Goal: Transaction & Acquisition: Purchase product/service

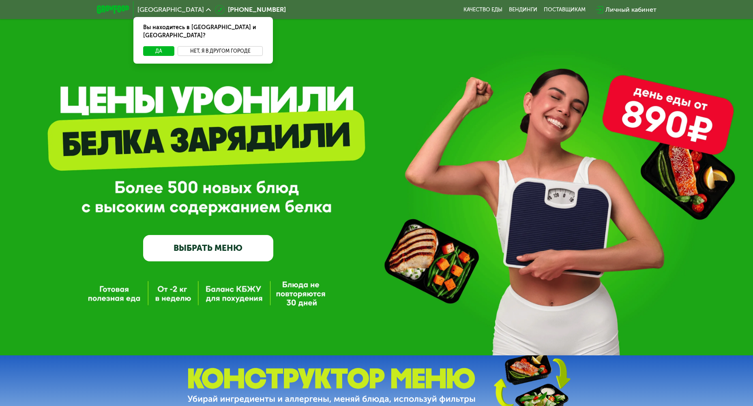
click at [205, 46] on button "Нет, я в другом городе" at bounding box center [221, 51] width 86 height 10
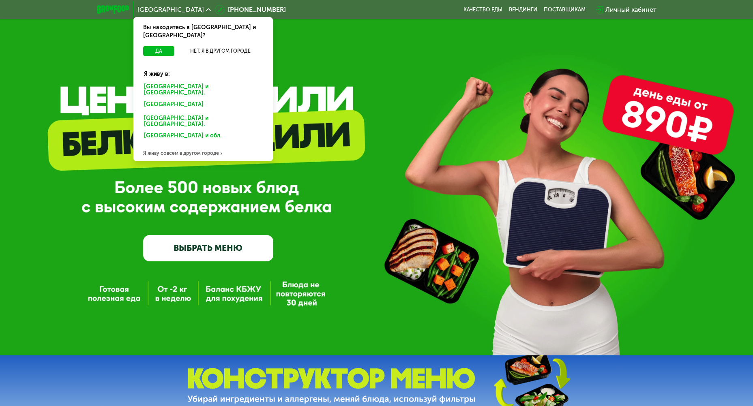
click at [182, 99] on div "[GEOGRAPHIC_DATA] и [GEOGRAPHIC_DATA]." at bounding box center [201, 105] width 127 height 13
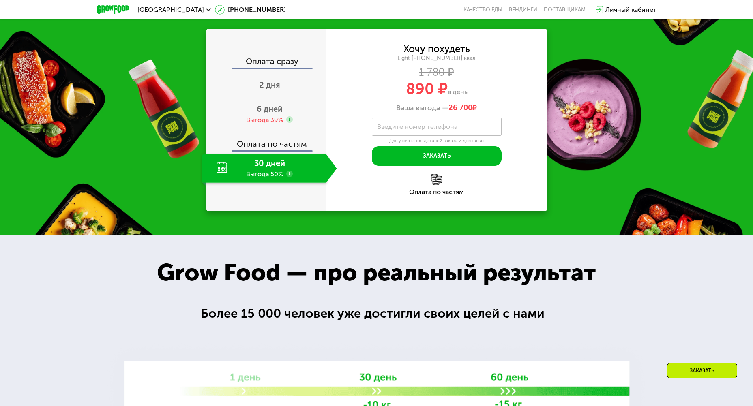
scroll to position [852, 0]
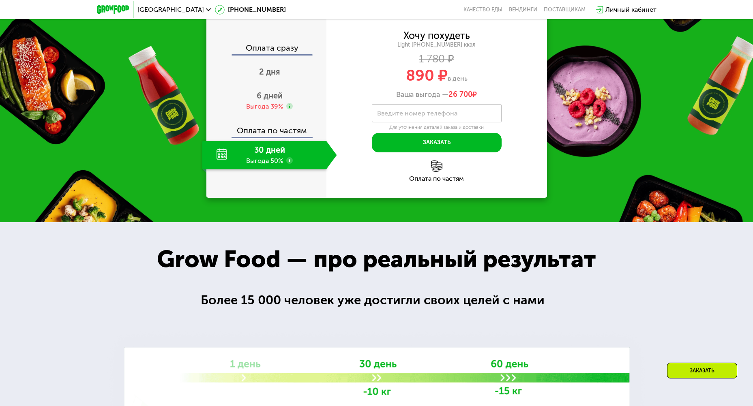
click at [279, 170] on div "30 дней Выгода 50%" at bounding box center [264, 155] width 124 height 28
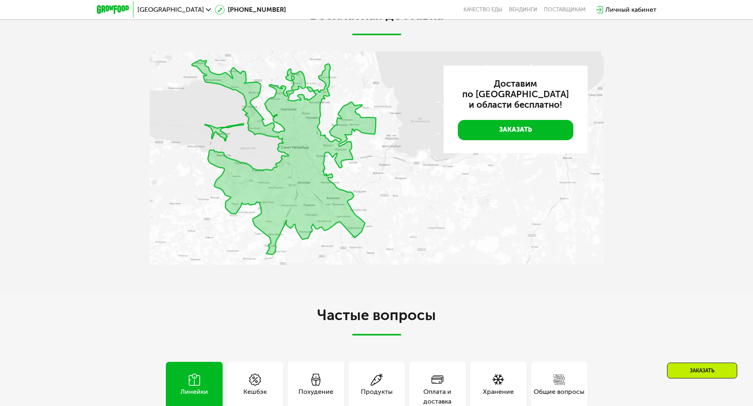
scroll to position [1744, 0]
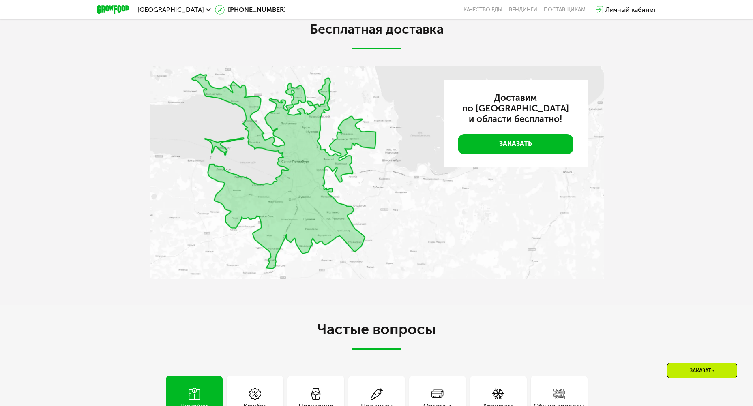
click at [353, 214] on img at bounding box center [377, 172] width 454 height 213
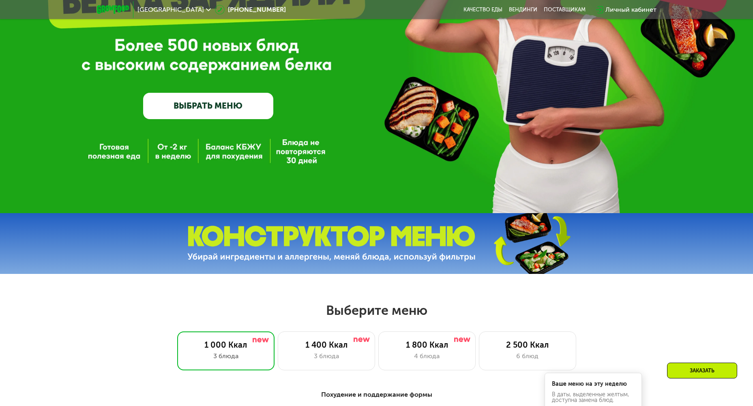
scroll to position [243, 0]
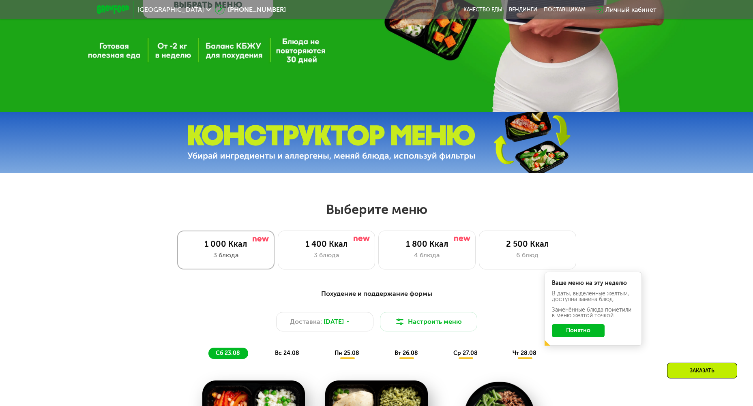
click at [215, 252] on div "1 000 Ккал 3 блюда" at bounding box center [225, 250] width 97 height 39
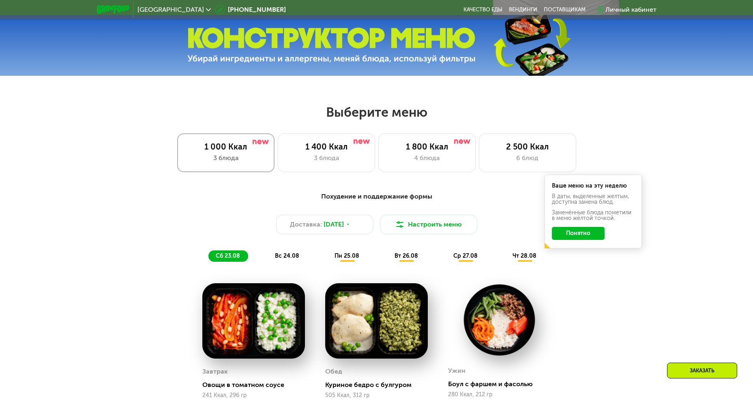
scroll to position [365, 0]
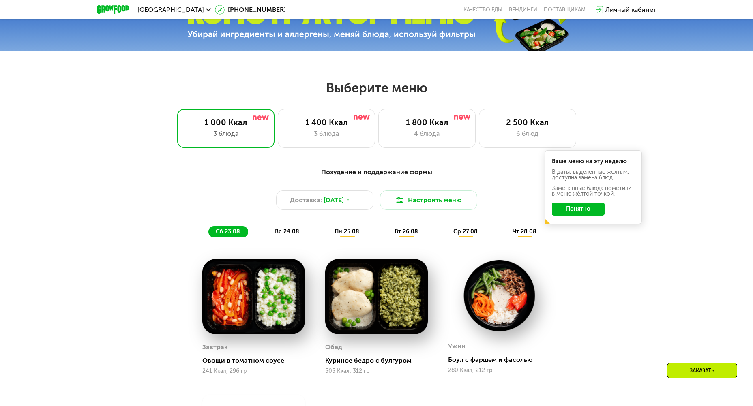
click at [576, 214] on button "Понятно" at bounding box center [578, 209] width 53 height 13
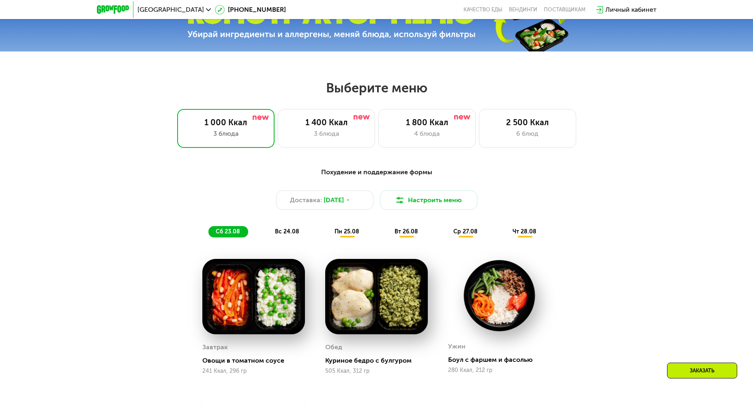
click at [347, 235] on span "пн 25.08" at bounding box center [347, 231] width 25 height 7
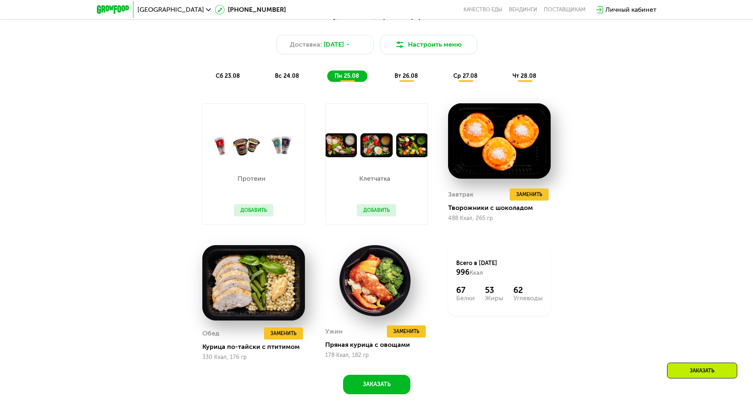
scroll to position [406, 0]
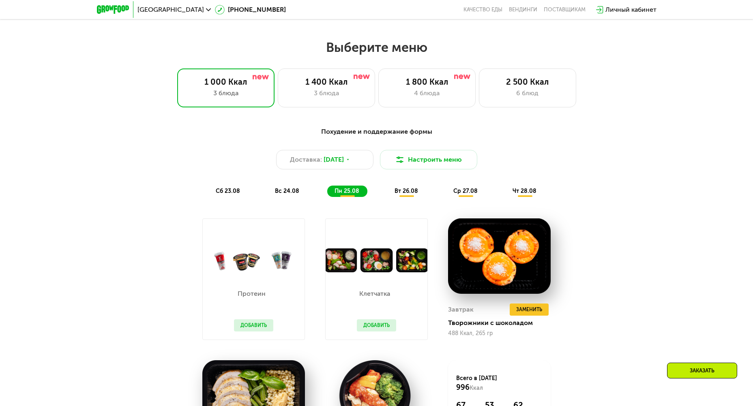
click at [446, 197] on div "вт 26.08" at bounding box center [466, 191] width 40 height 11
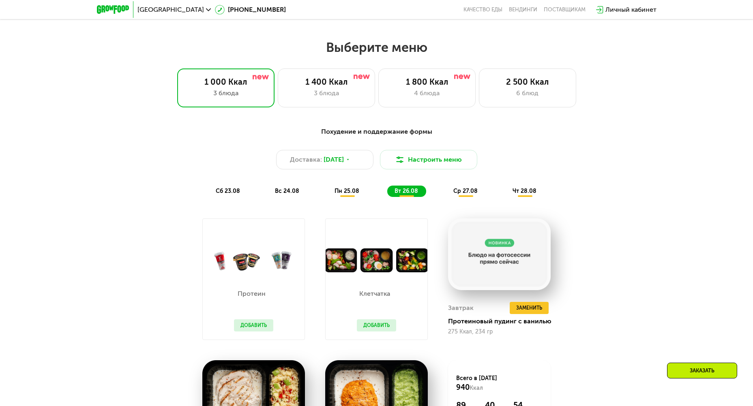
click at [468, 195] on span "ср 27.08" at bounding box center [465, 191] width 24 height 7
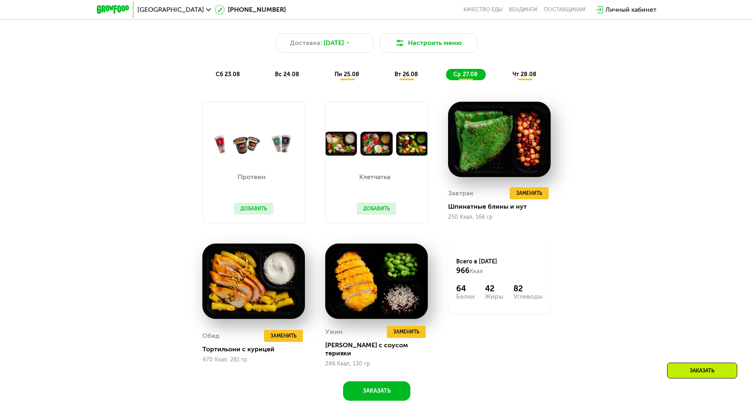
scroll to position [527, 0]
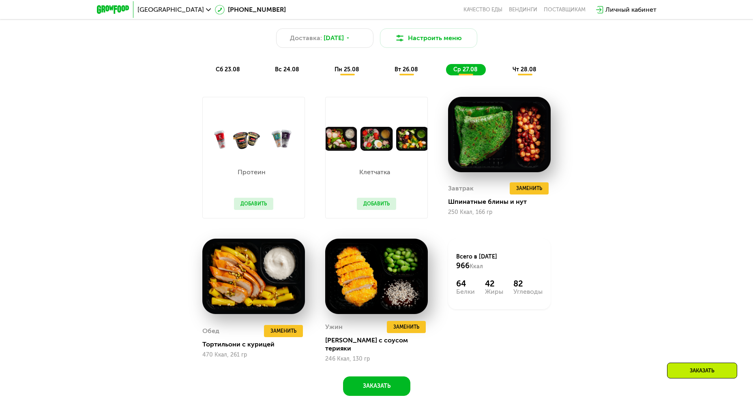
click at [531, 73] on span "чт 28.08" at bounding box center [525, 69] width 24 height 7
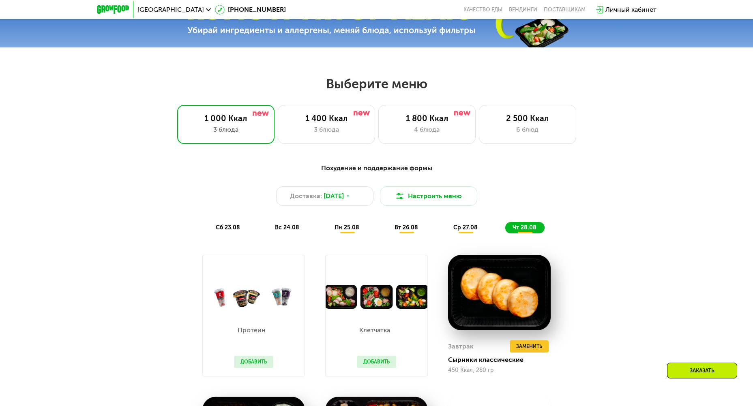
scroll to position [365, 0]
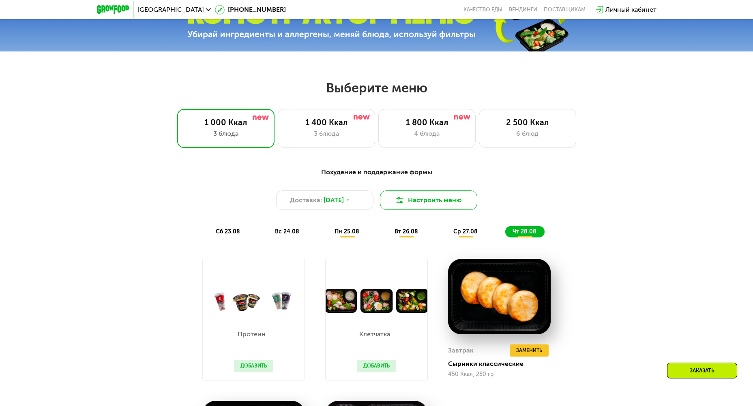
click at [418, 205] on button "Настроить меню" at bounding box center [428, 200] width 97 height 19
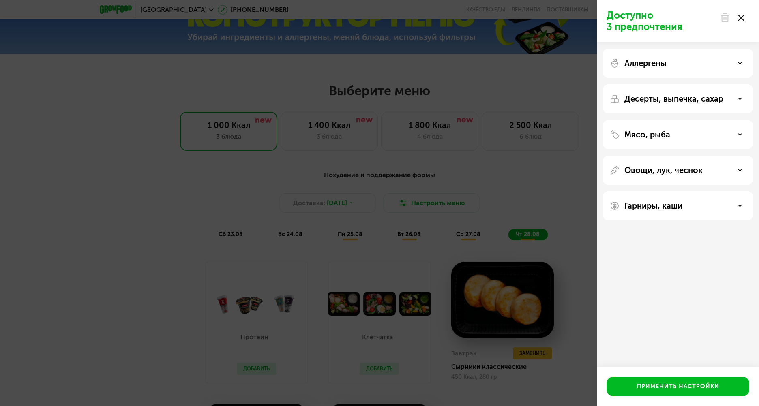
click at [741, 63] on use at bounding box center [740, 62] width 3 height 1
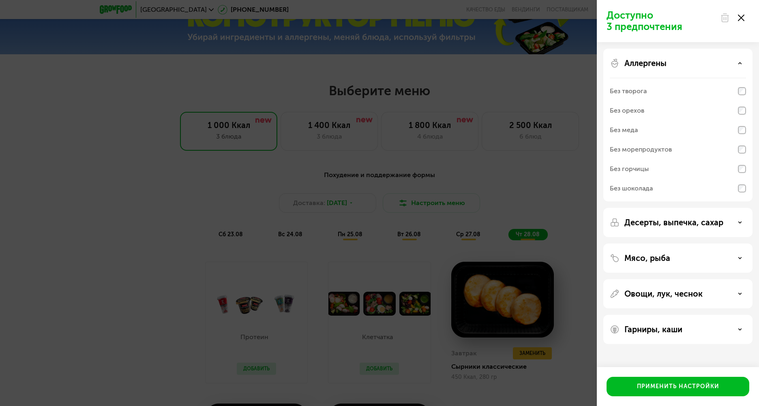
click at [741, 63] on icon at bounding box center [740, 63] width 4 height 4
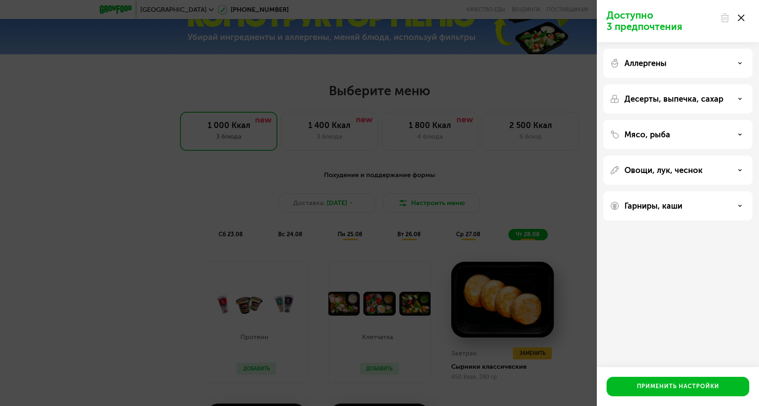
click at [742, 99] on div "Десерты, выпечка, сахар" at bounding box center [678, 99] width 136 height 10
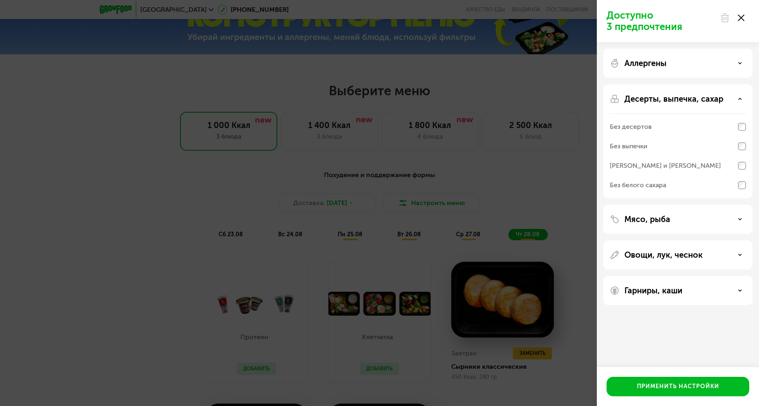
click at [742, 99] on div "Десерты, выпечка, сахар" at bounding box center [678, 99] width 136 height 10
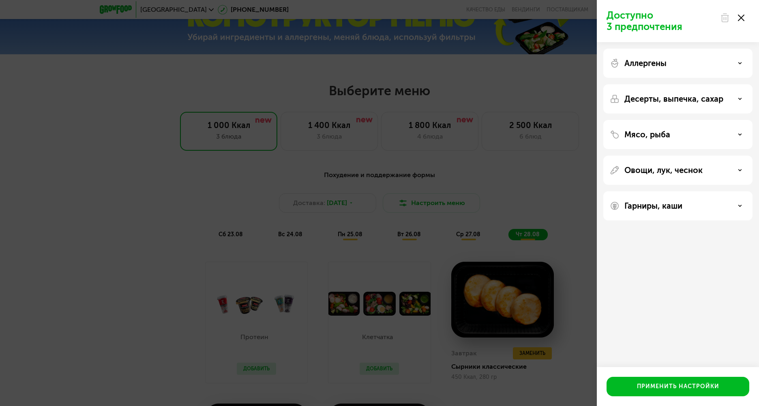
click at [737, 135] on div "Мясо, рыба" at bounding box center [678, 135] width 136 height 10
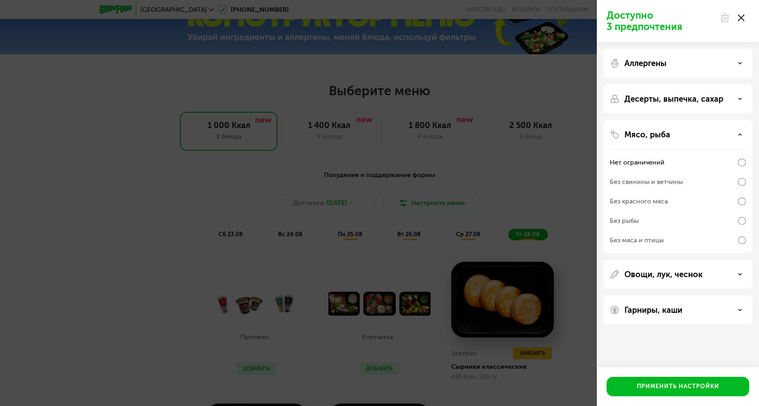
click at [737, 135] on div "Мясо, рыба" at bounding box center [678, 135] width 136 height 10
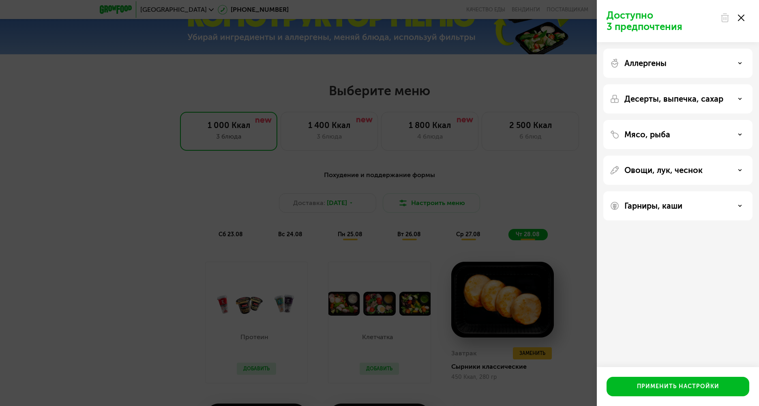
click at [743, 173] on div "Овощи, лук, чеснок" at bounding box center [678, 170] width 136 height 10
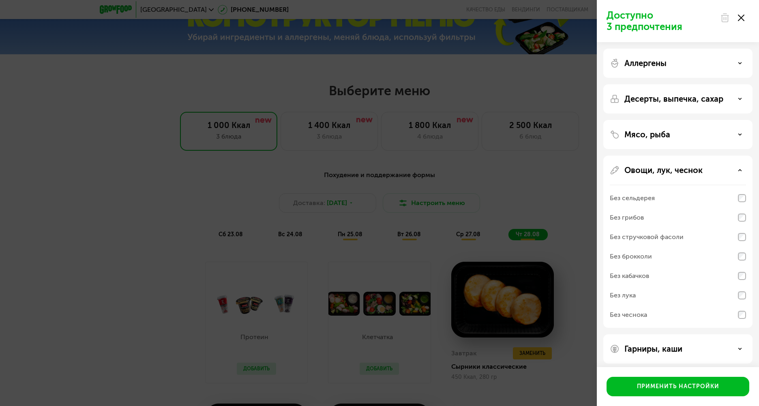
click at [743, 172] on div "Овощи, лук, чеснок" at bounding box center [678, 170] width 136 height 10
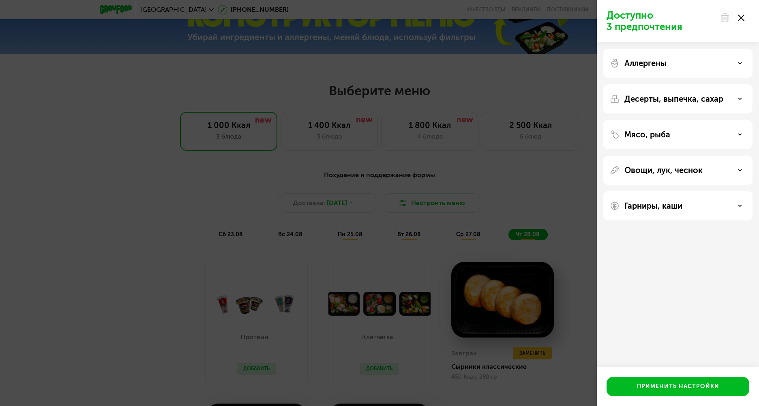
click at [739, 201] on div "Гарниры, каши" at bounding box center [678, 206] width 136 height 10
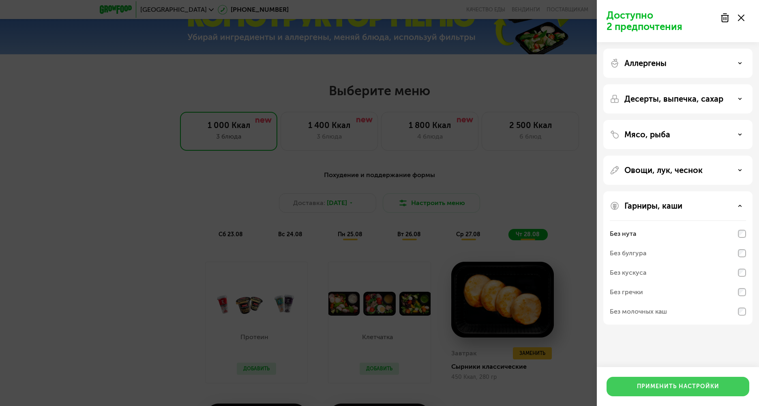
click at [688, 387] on div "Применить настройки" at bounding box center [678, 387] width 82 height 8
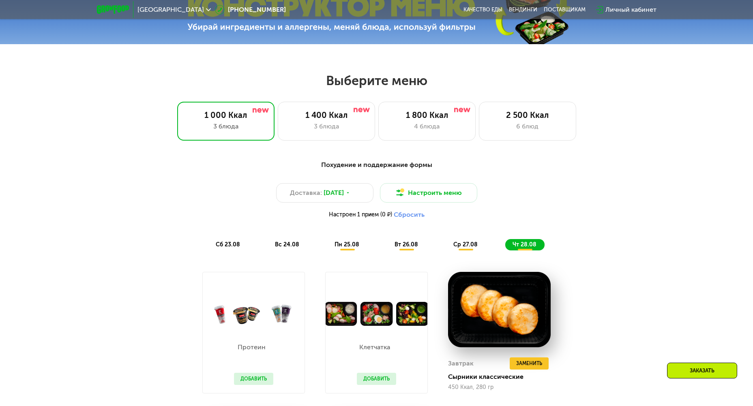
scroll to position [446, 0]
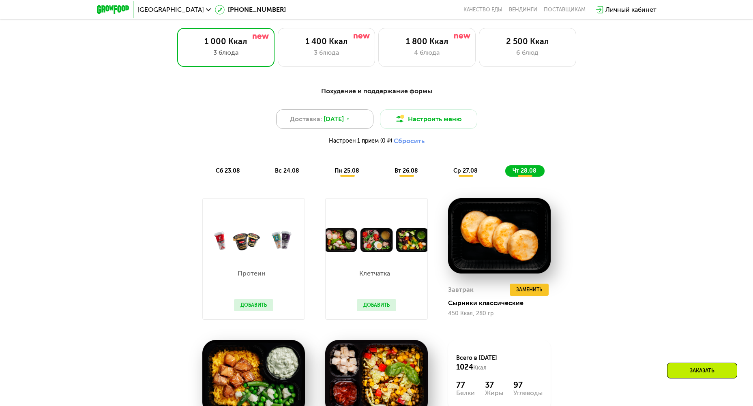
click at [344, 124] on span "[DATE]" at bounding box center [334, 119] width 20 height 10
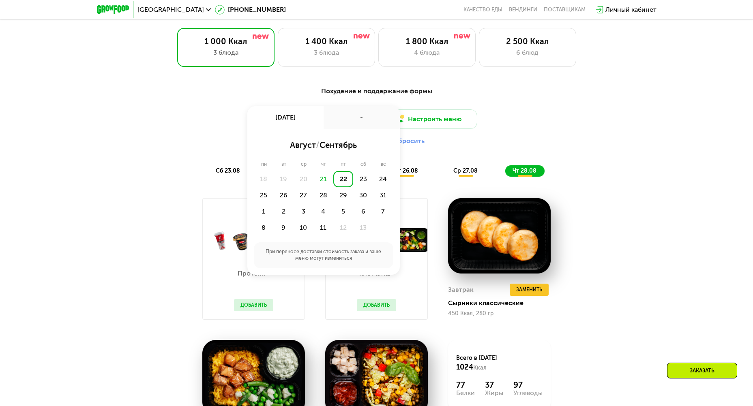
click at [627, 138] on div "Похудение и поддержание формы Доставка: 22 авг, пт 22 авг, пт - август / сентяб…" at bounding box center [376, 296] width 753 height 443
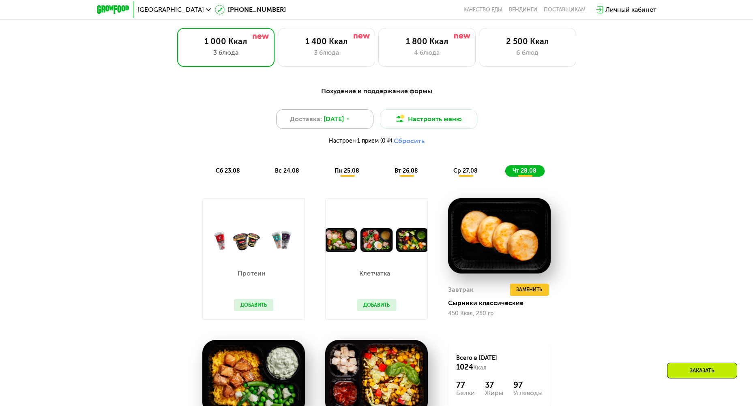
click at [361, 122] on div "Доставка: 22 авг, пт" at bounding box center [324, 119] width 97 height 19
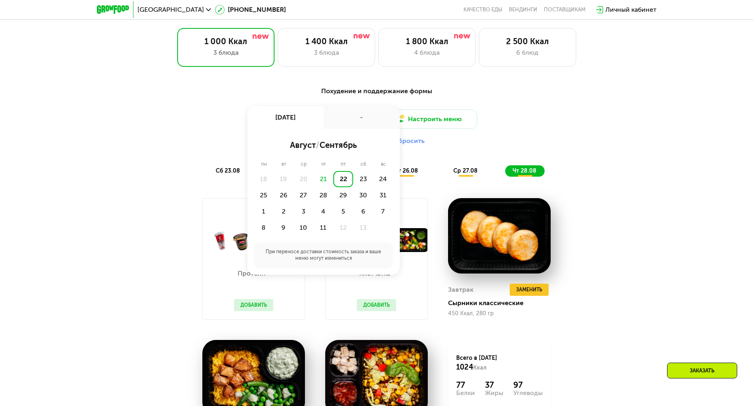
click at [341, 257] on div "При переносе доставки стоимость заказа и ваше меню могут измениться" at bounding box center [324, 256] width 140 height 26
click at [656, 124] on div "Похудение и поддержание формы Доставка: 22 авг, пт 22 авг, пт - август / сентяб…" at bounding box center [376, 296] width 753 height 443
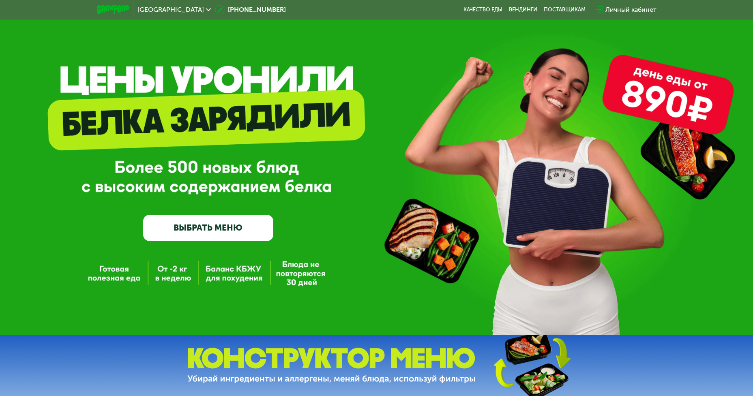
scroll to position [0, 0]
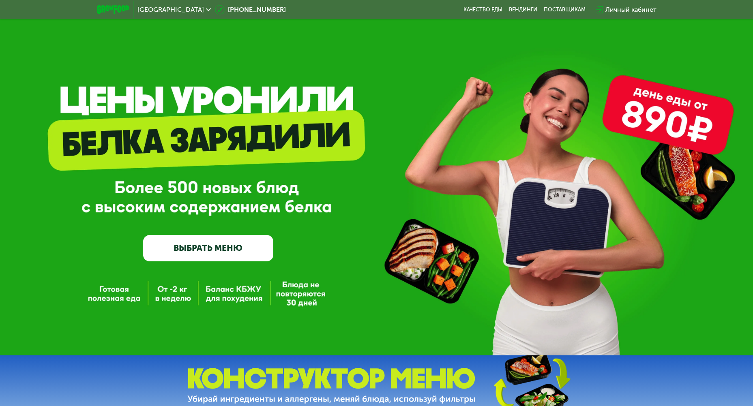
click at [627, 13] on div "Личный кабинет" at bounding box center [631, 10] width 51 height 10
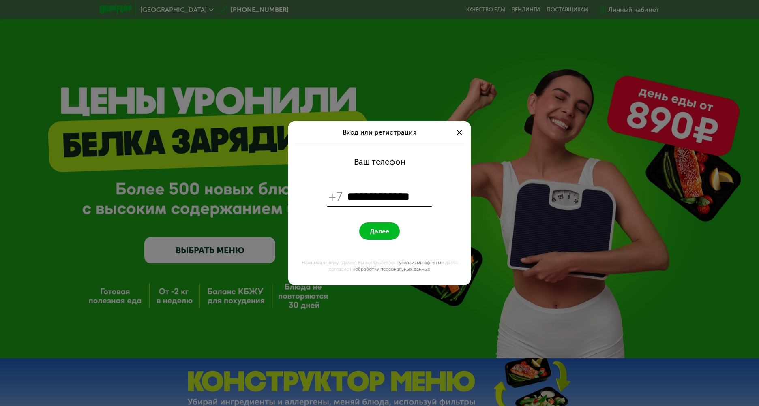
click at [382, 232] on span "Далее" at bounding box center [379, 232] width 19 height 8
click at [355, 196] on input "**********" at bounding box center [388, 196] width 83 height 15
click at [421, 197] on input "**********" at bounding box center [388, 196] width 83 height 15
type input "**********"
click at [343, 225] on form "**********" at bounding box center [379, 215] width 173 height 142
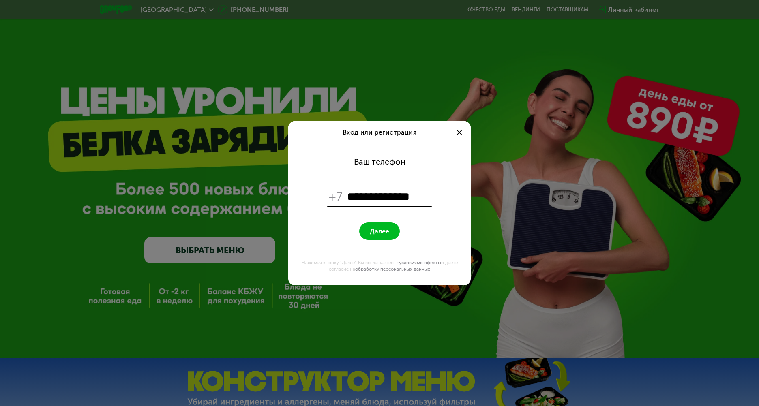
click at [395, 228] on button "Далее" at bounding box center [379, 231] width 41 height 17
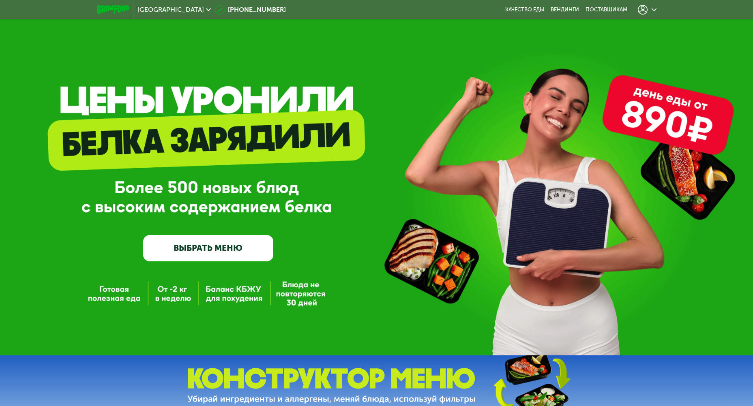
click at [644, 9] on use at bounding box center [643, 10] width 10 height 10
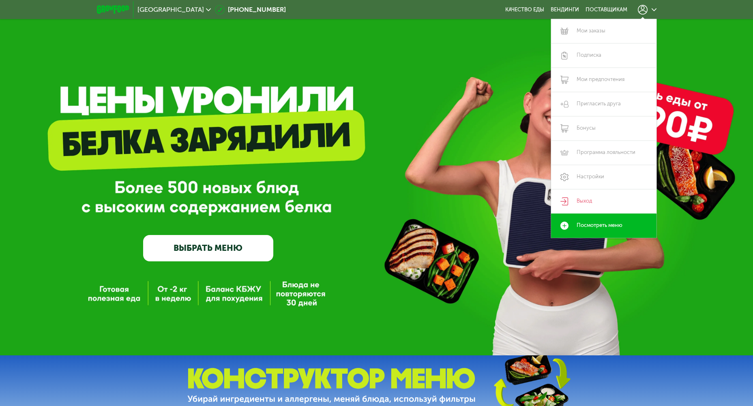
click at [414, 80] on div "GrowFood — доставка правильного питания ВЫБРАТЬ МЕНЮ" at bounding box center [376, 178] width 753 height 356
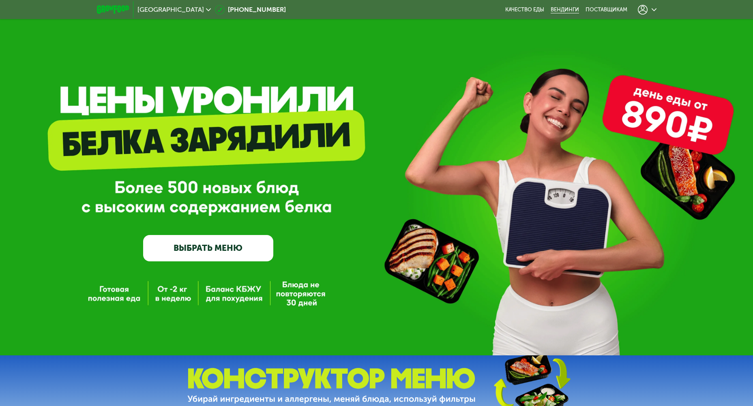
click at [562, 9] on link "Вендинги" at bounding box center [565, 9] width 28 height 6
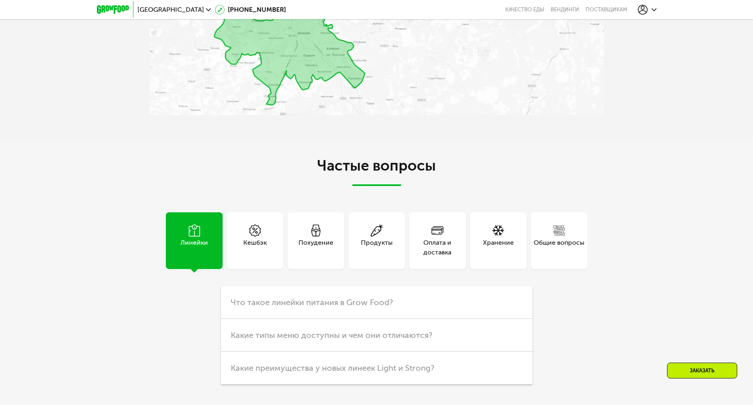
scroll to position [2069, 0]
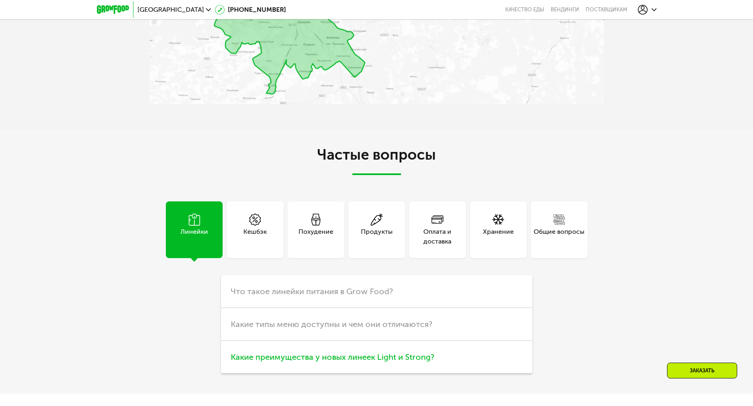
click at [349, 352] on span "Какие преимущества у новых линеек Light и Strong?" at bounding box center [333, 357] width 204 height 10
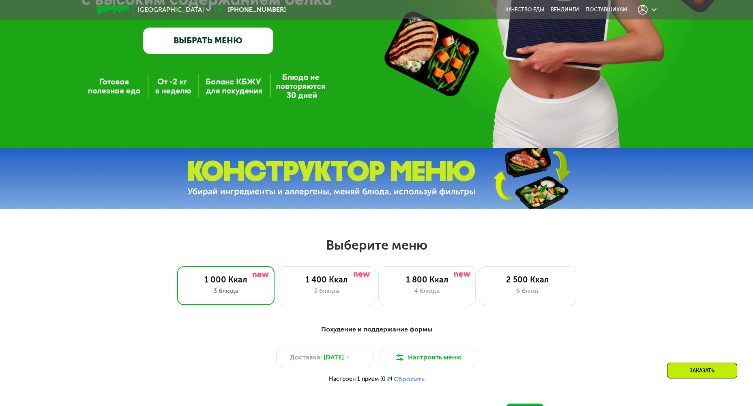
scroll to position [0, 0]
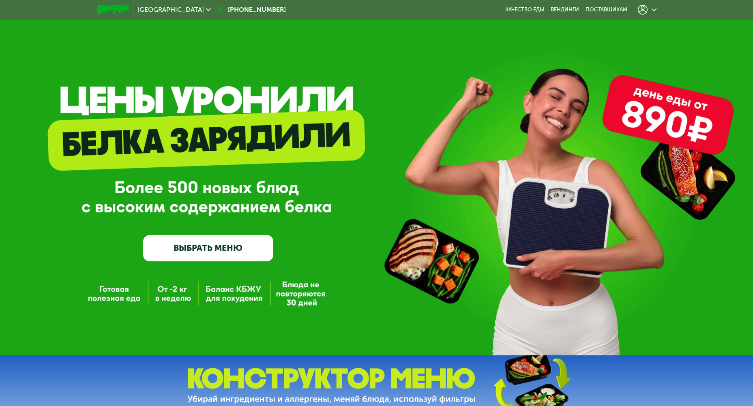
click at [207, 247] on link "ВЫБРАТЬ МЕНЮ" at bounding box center [208, 248] width 130 height 26
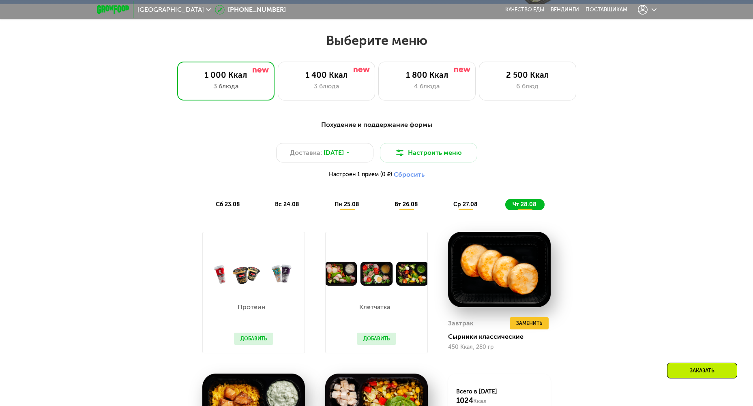
scroll to position [429, 0]
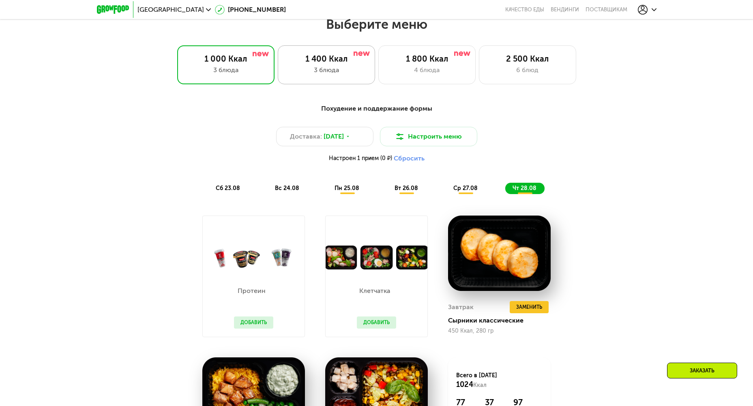
click at [342, 71] on div "3 блюда" at bounding box center [326, 70] width 80 height 10
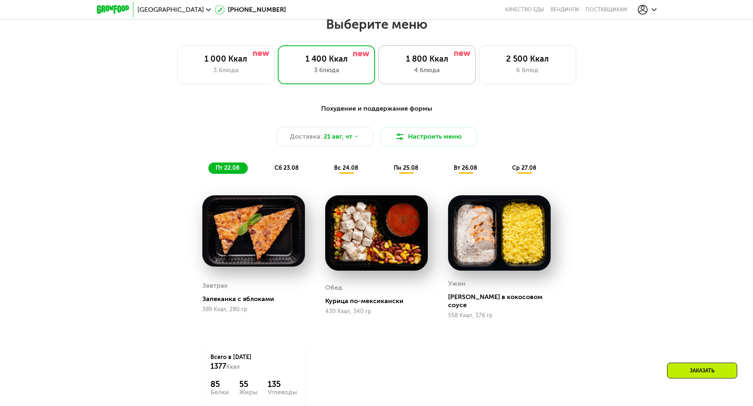
click at [429, 68] on div "4 блюда" at bounding box center [427, 70] width 80 height 10
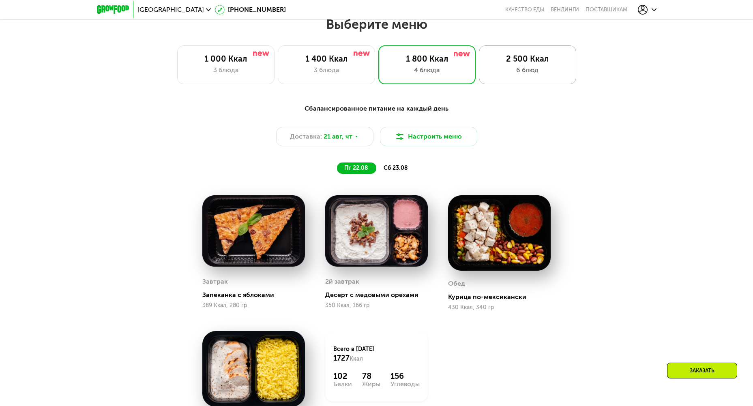
click at [516, 72] on div "6 блюд" at bounding box center [528, 70] width 80 height 10
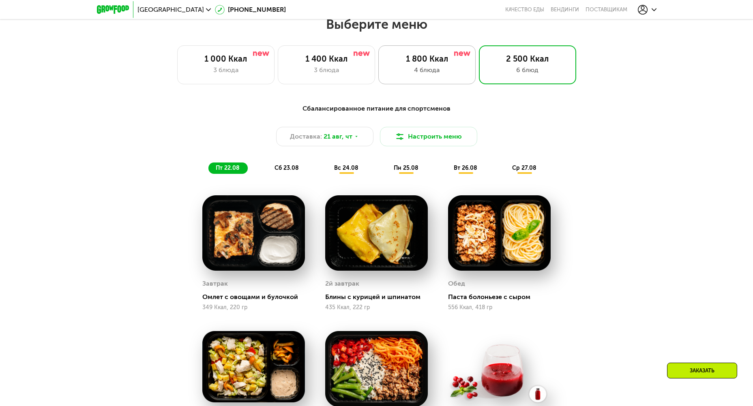
click at [400, 75] on div "4 блюда" at bounding box center [427, 70] width 80 height 10
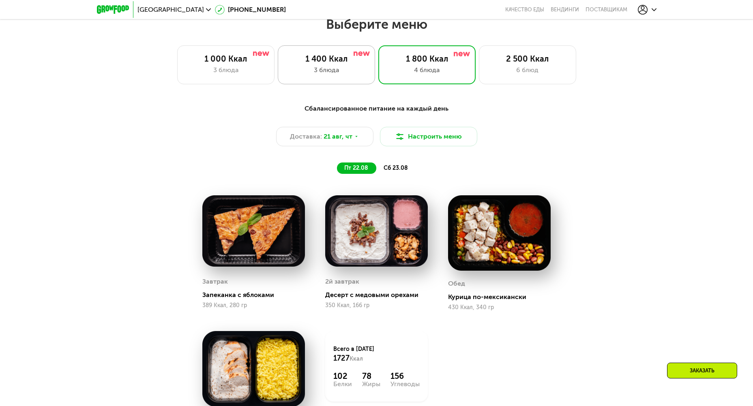
click at [305, 72] on div "3 блюда" at bounding box center [326, 70] width 80 height 10
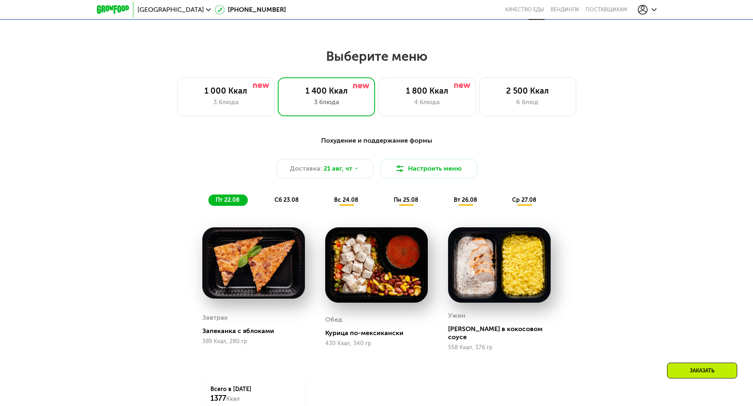
scroll to position [388, 0]
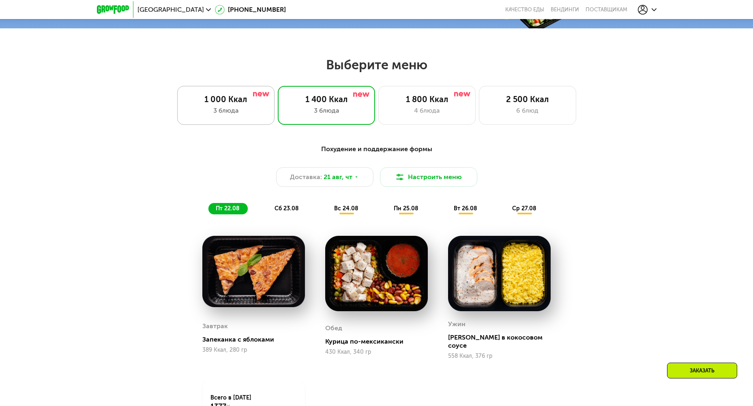
click at [199, 99] on div "1 000 Ккал" at bounding box center [226, 100] width 80 height 10
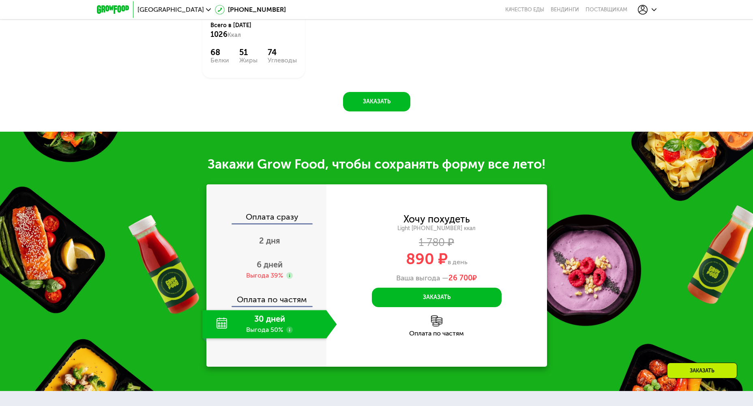
scroll to position [753, 0]
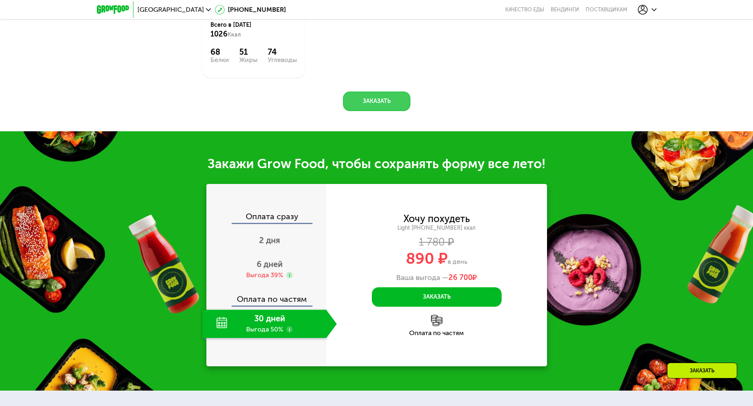
click at [372, 110] on button "Заказать" at bounding box center [376, 101] width 67 height 19
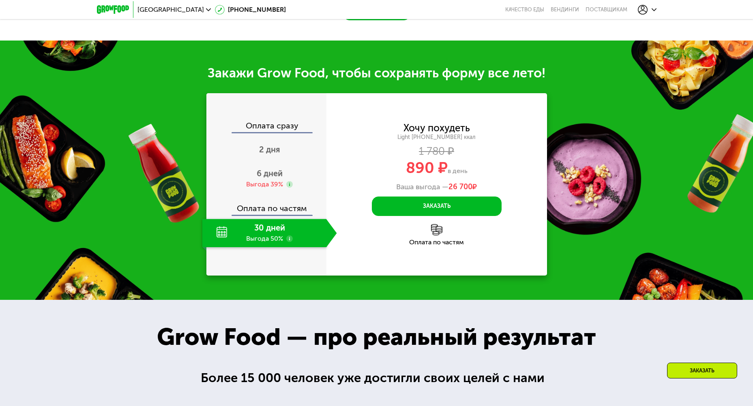
scroll to position [888, 0]
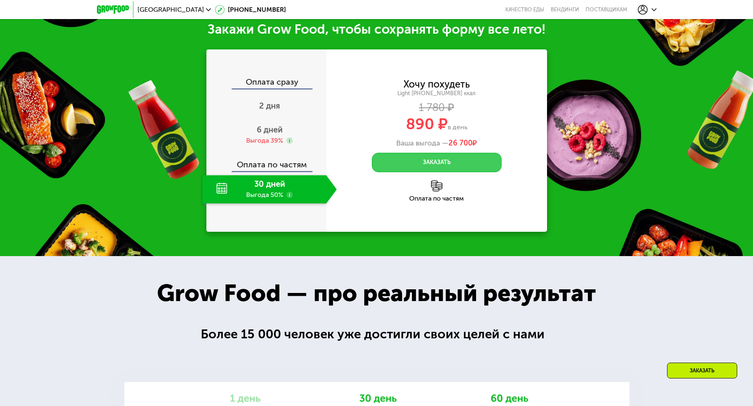
click at [464, 171] on button "Заказать" at bounding box center [437, 162] width 130 height 19
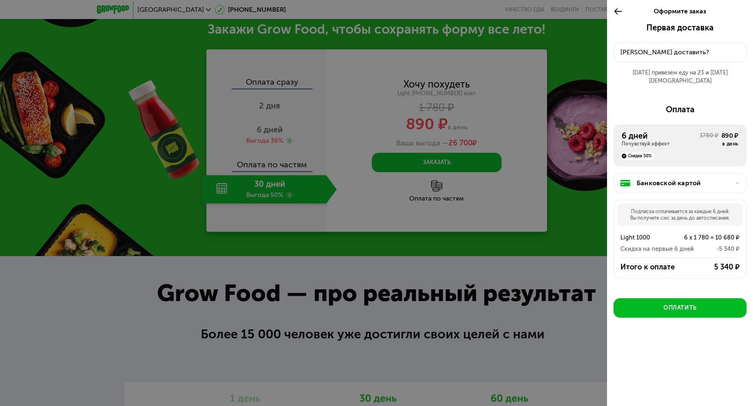
click at [676, 54] on div "Куда доставить?" at bounding box center [680, 52] width 119 height 10
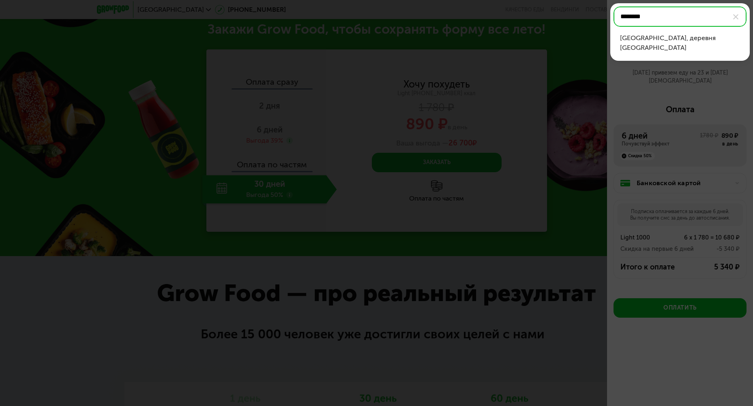
click at [683, 38] on div "Всеволожский р-н, деревня Минулово" at bounding box center [680, 42] width 120 height 19
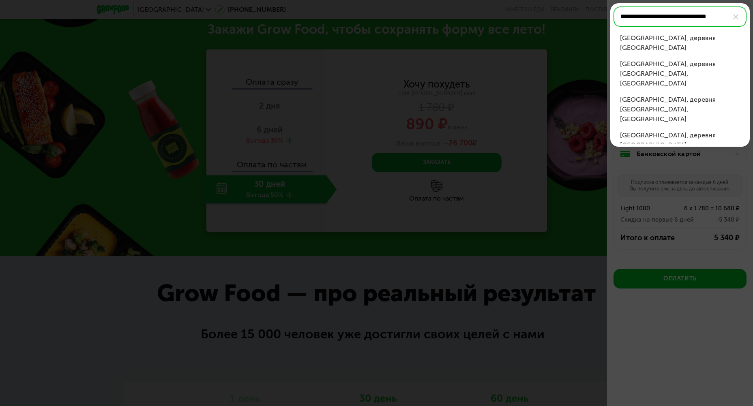
scroll to position [0, 13]
click at [676, 69] on div "Всеволожский р-н, деревня Минулово, ул Кленовая" at bounding box center [680, 73] width 120 height 29
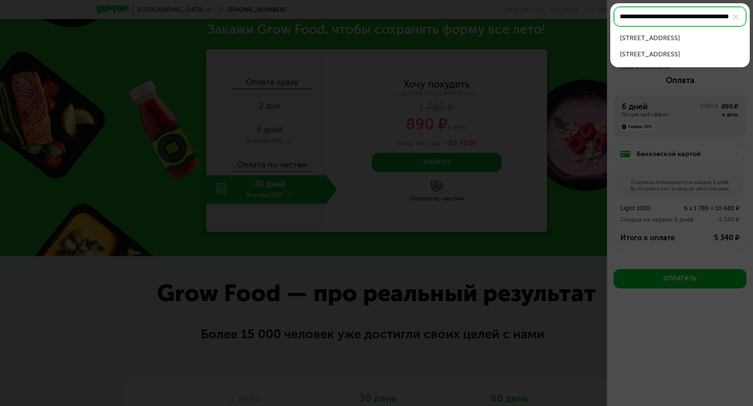
scroll to position [0, 0]
click at [693, 42] on div "Всеволожский р-н, деревня Минулово, ул Кленовая, д 85" at bounding box center [680, 38] width 120 height 10
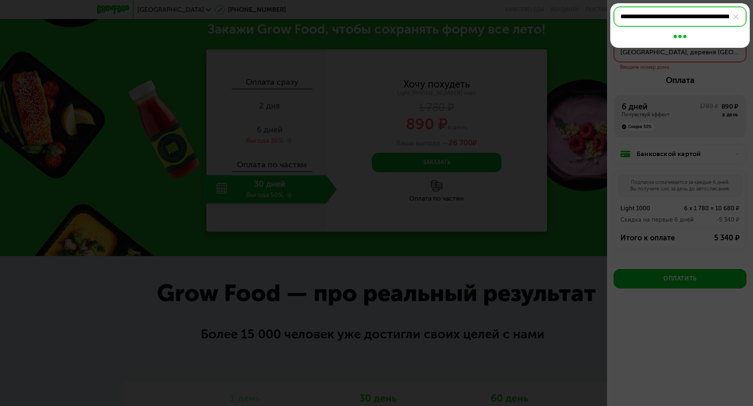
type input "**********"
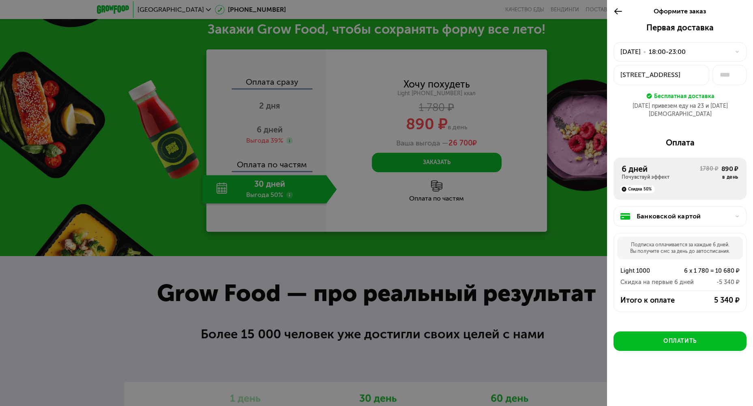
click at [670, 56] on div "18:00-23:00" at bounding box center [667, 52] width 37 height 10
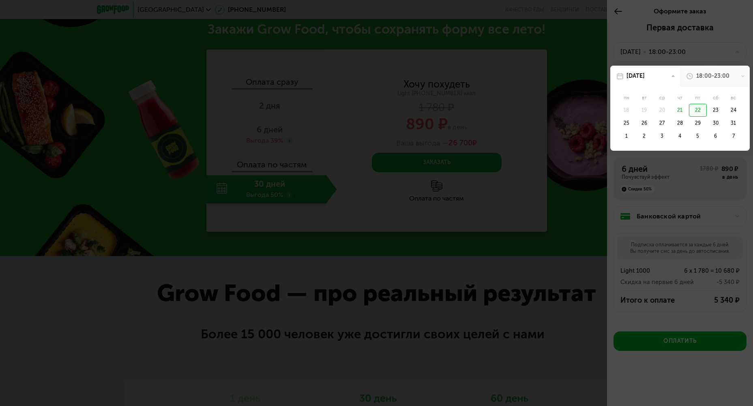
click at [707, 74] on div "18:00-23:00" at bounding box center [712, 76] width 33 height 8
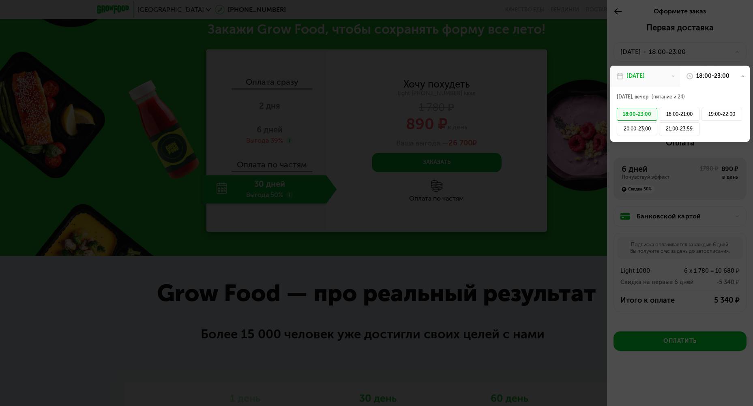
click at [581, 251] on div at bounding box center [376, 203] width 753 height 406
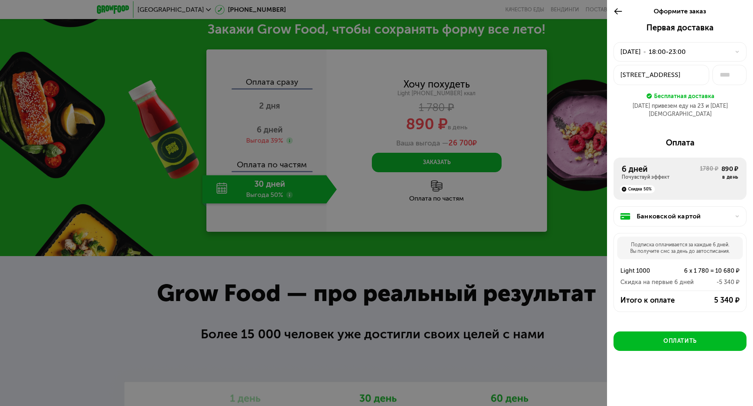
click at [501, 260] on div at bounding box center [376, 203] width 753 height 406
click at [616, 12] on use at bounding box center [619, 11] width 8 height 6
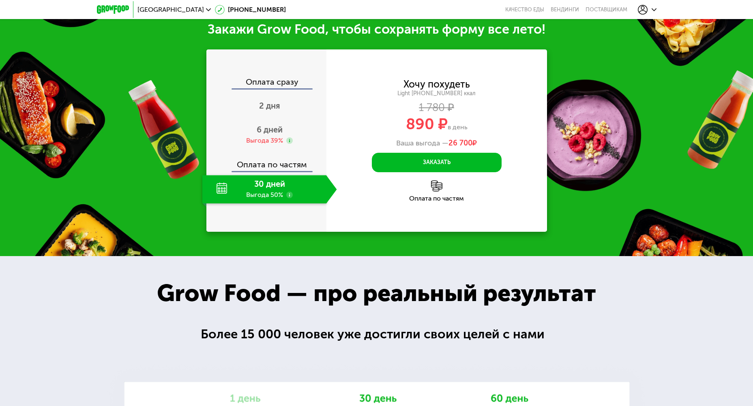
click at [246, 200] on div "30 дней Выгода 50%" at bounding box center [264, 189] width 124 height 28
click at [278, 87] on div "Оплата сразу" at bounding box center [266, 83] width 119 height 11
click at [222, 191] on div "30 дней Выгода 50%" at bounding box center [264, 189] width 124 height 28
click at [289, 198] on use at bounding box center [289, 195] width 6 height 6
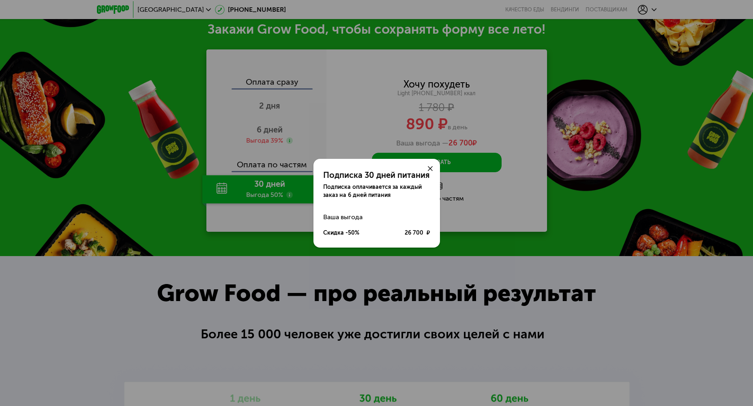
click at [430, 169] on use at bounding box center [430, 168] width 5 height 5
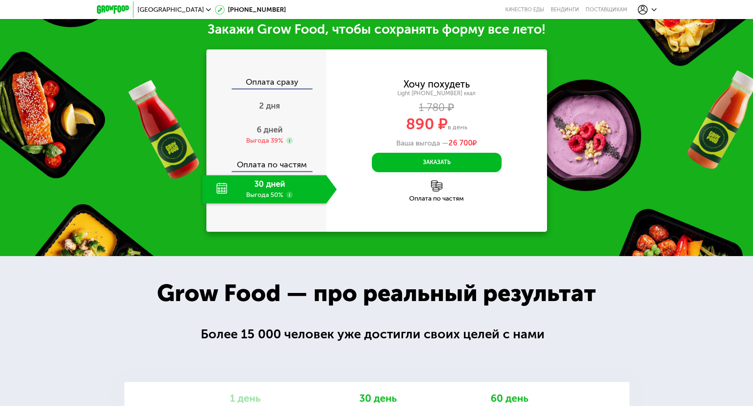
click at [279, 196] on div "30 дней Выгода 50%" at bounding box center [264, 189] width 124 height 28
click at [291, 198] on use at bounding box center [289, 195] width 6 height 6
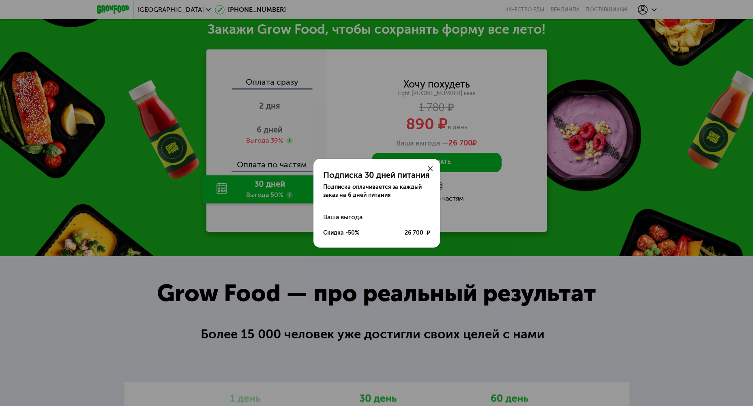
click at [431, 169] on use at bounding box center [430, 168] width 5 height 5
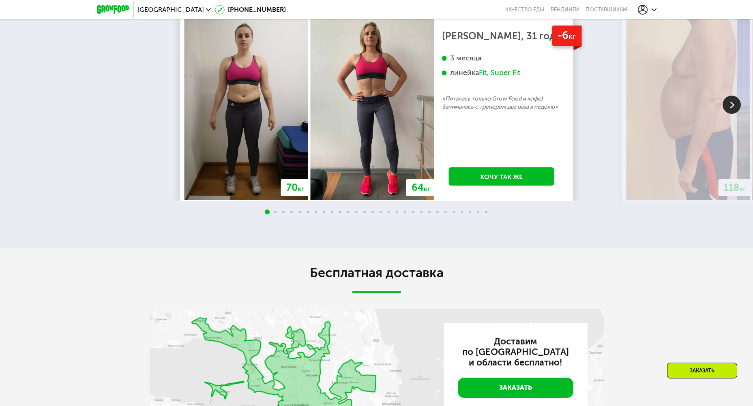
scroll to position [1460, 0]
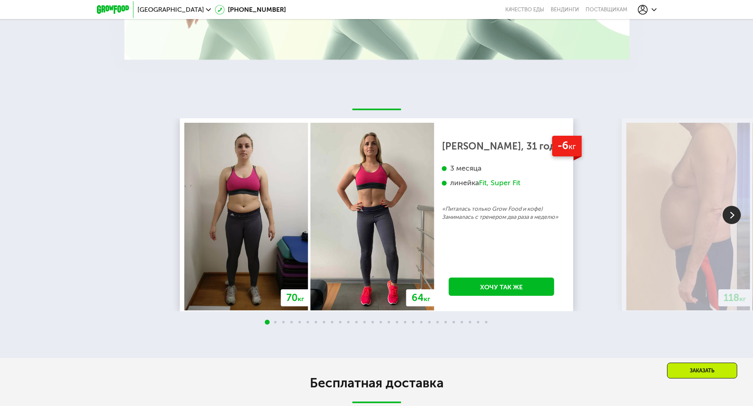
click at [731, 219] on img at bounding box center [732, 215] width 18 height 18
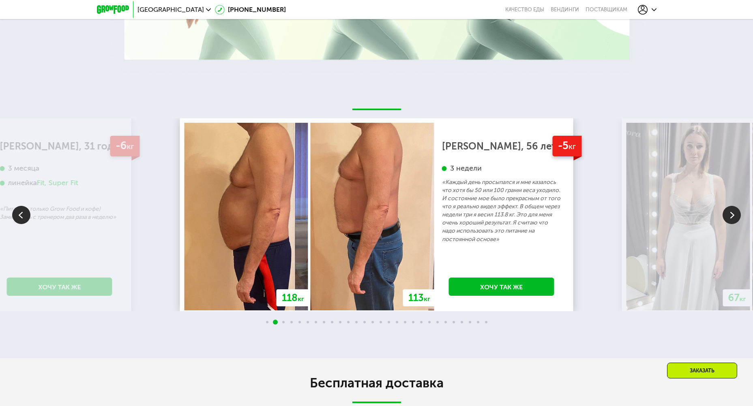
click at [731, 219] on img at bounding box center [732, 215] width 18 height 18
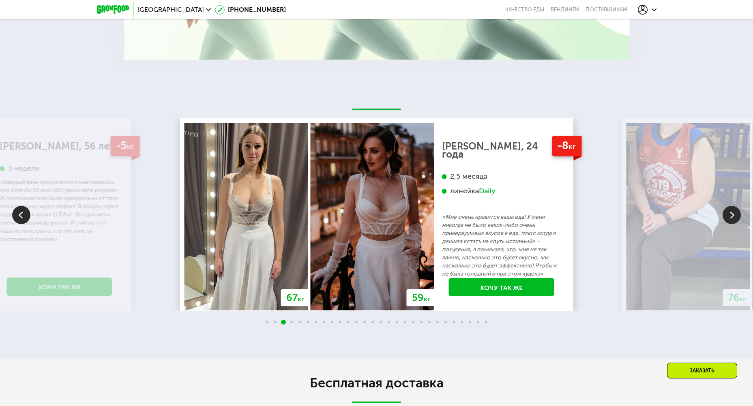
click at [731, 219] on img at bounding box center [732, 215] width 18 height 18
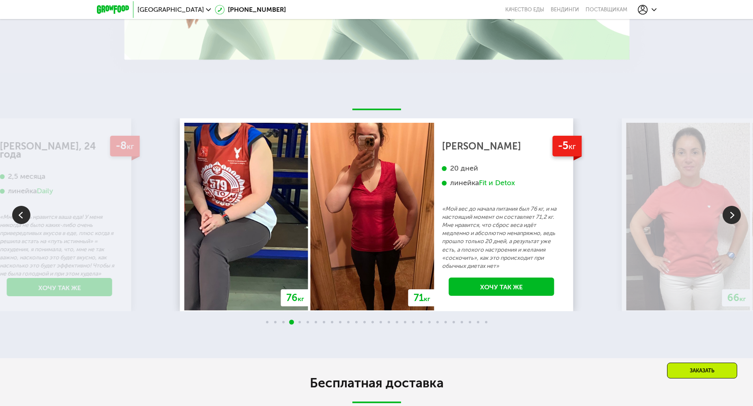
click at [731, 219] on img at bounding box center [732, 215] width 18 height 18
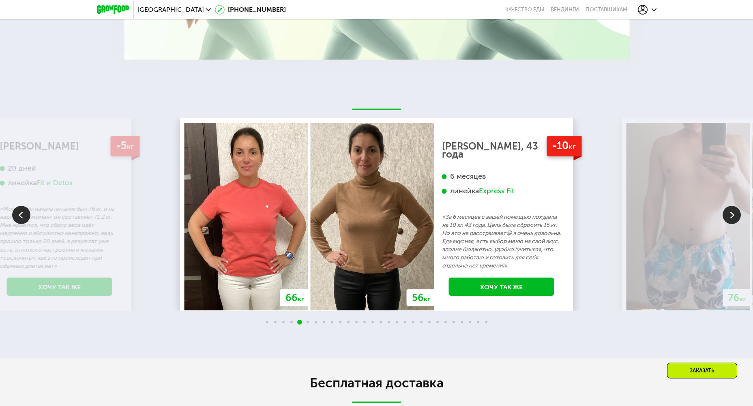
click at [731, 219] on img at bounding box center [732, 215] width 18 height 18
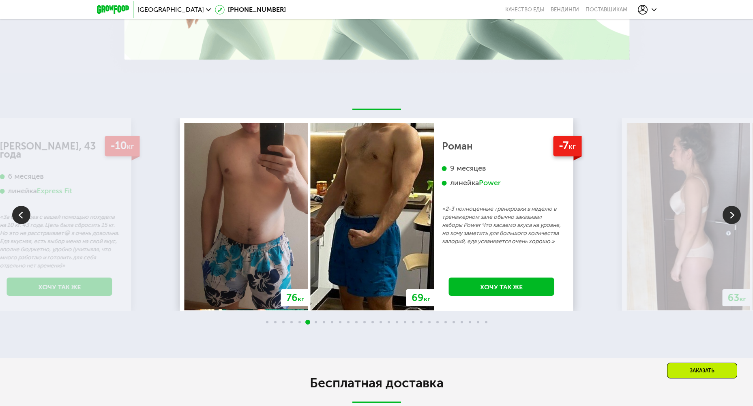
click at [731, 219] on img at bounding box center [732, 215] width 18 height 18
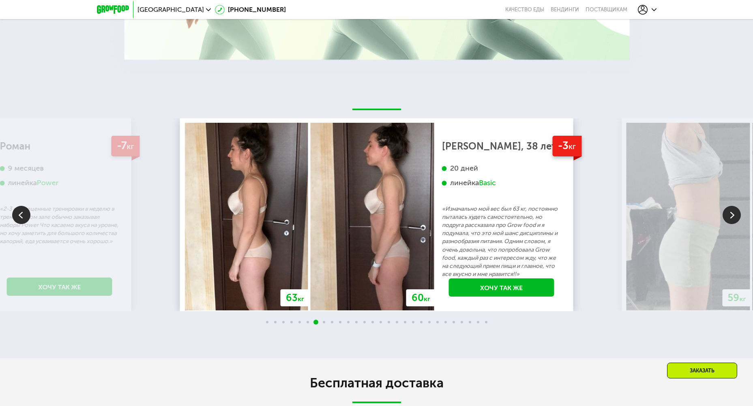
click at [731, 219] on img at bounding box center [732, 215] width 18 height 18
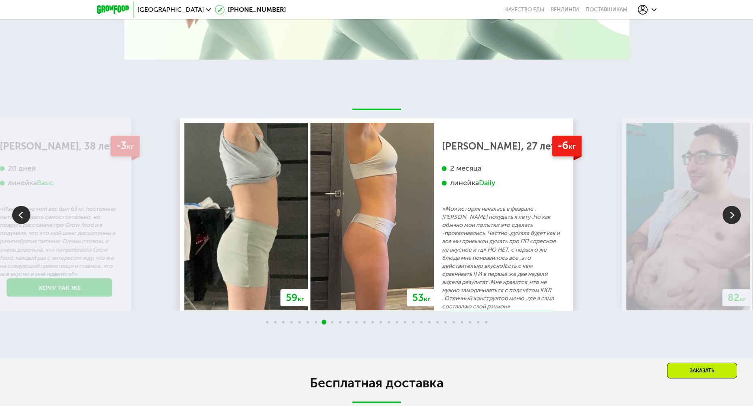
click at [731, 219] on img at bounding box center [732, 215] width 18 height 18
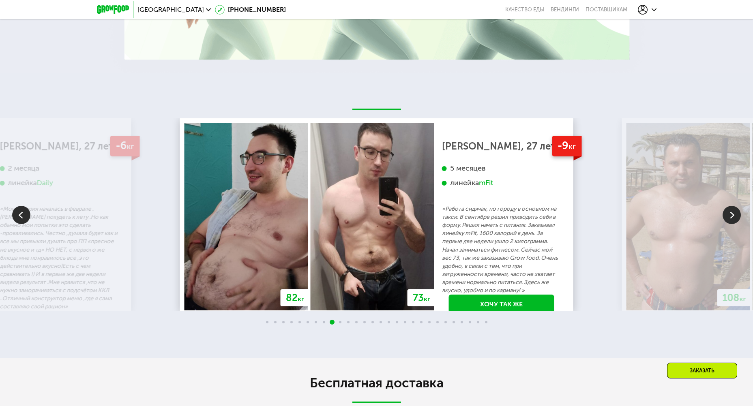
click at [731, 219] on img at bounding box center [732, 215] width 18 height 18
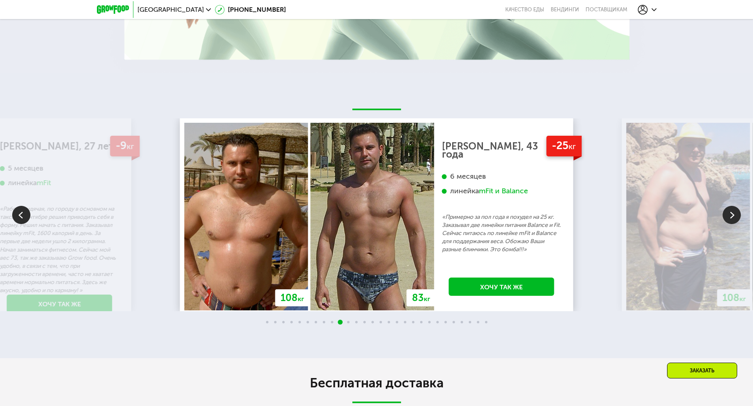
click at [731, 219] on img at bounding box center [732, 215] width 18 height 18
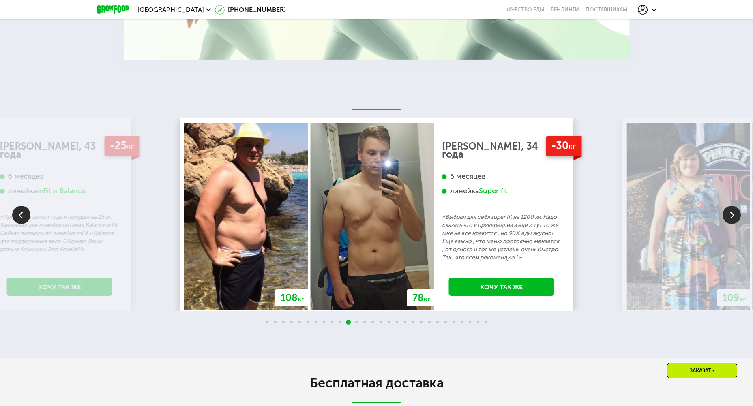
click at [731, 219] on img at bounding box center [732, 215] width 18 height 18
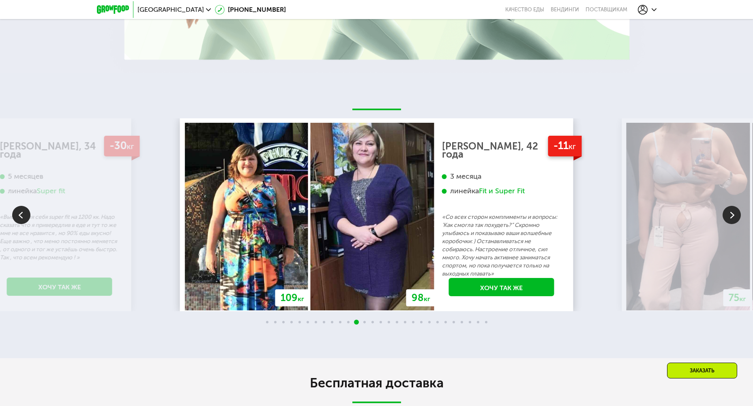
click at [731, 219] on img at bounding box center [732, 215] width 18 height 18
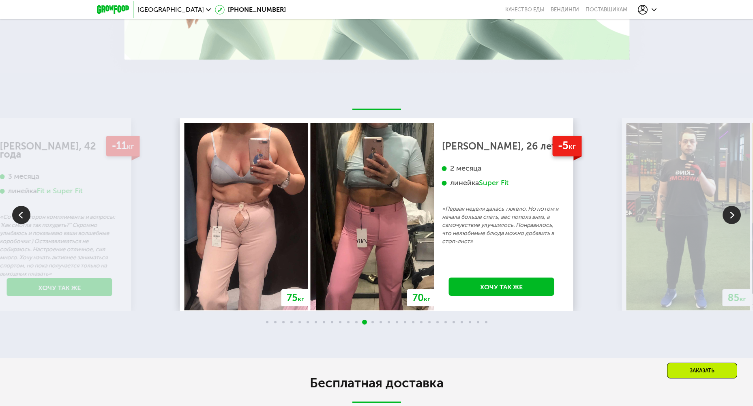
click at [731, 219] on img at bounding box center [732, 215] width 18 height 18
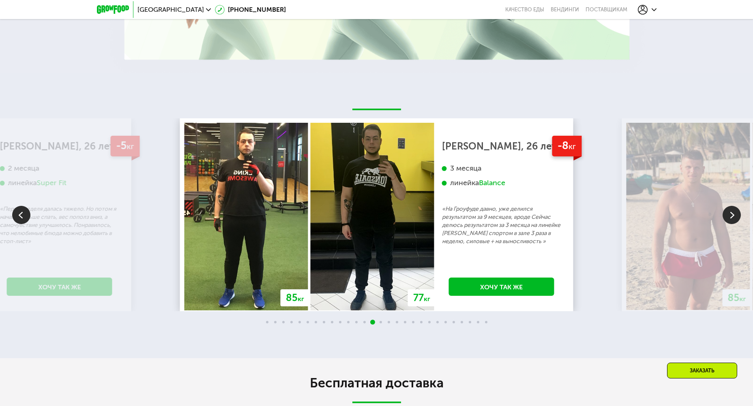
click at [731, 219] on img at bounding box center [732, 215] width 18 height 18
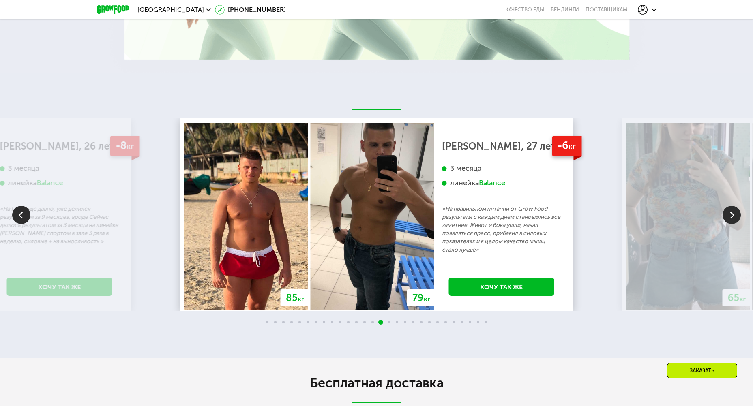
click at [731, 219] on img at bounding box center [732, 215] width 18 height 18
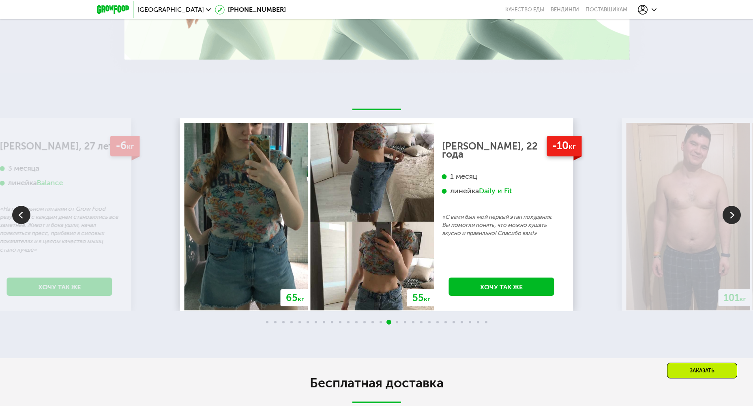
click at [731, 219] on img at bounding box center [732, 215] width 18 height 18
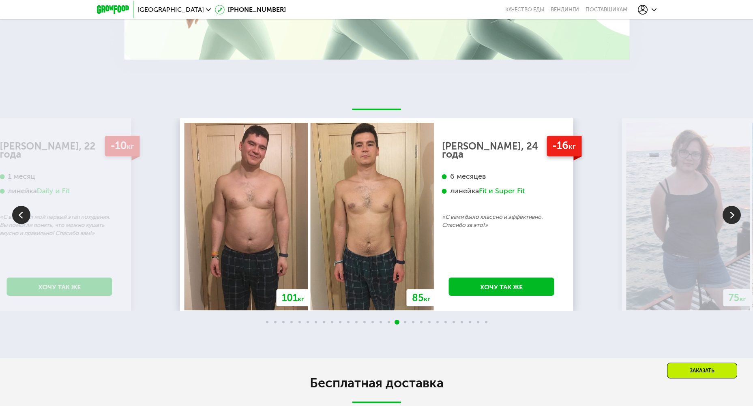
click at [731, 219] on img at bounding box center [732, 215] width 18 height 18
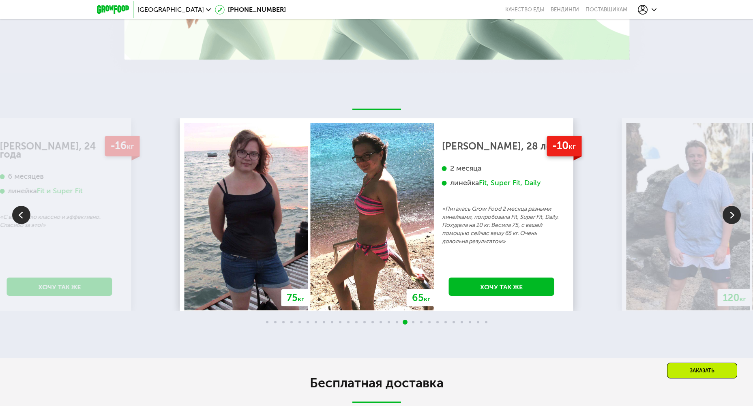
click at [731, 219] on img at bounding box center [732, 215] width 18 height 18
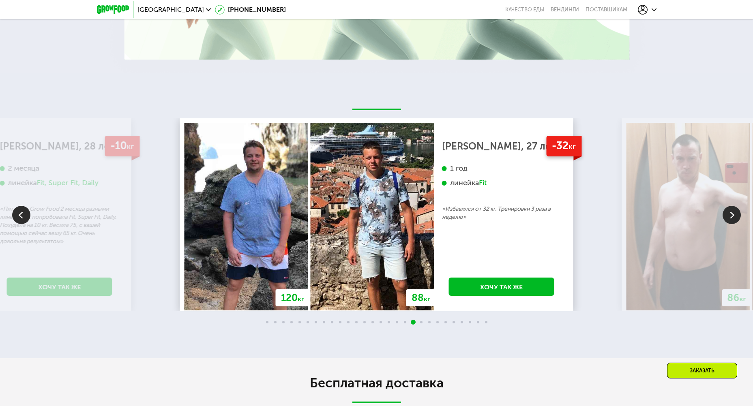
click at [731, 219] on img at bounding box center [732, 215] width 18 height 18
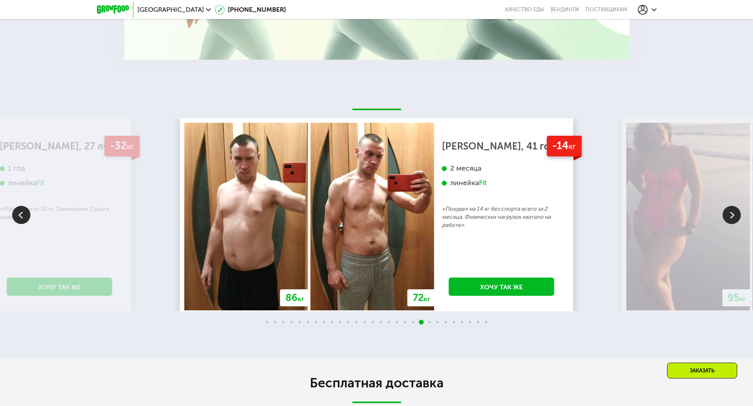
click at [731, 219] on img at bounding box center [732, 215] width 18 height 18
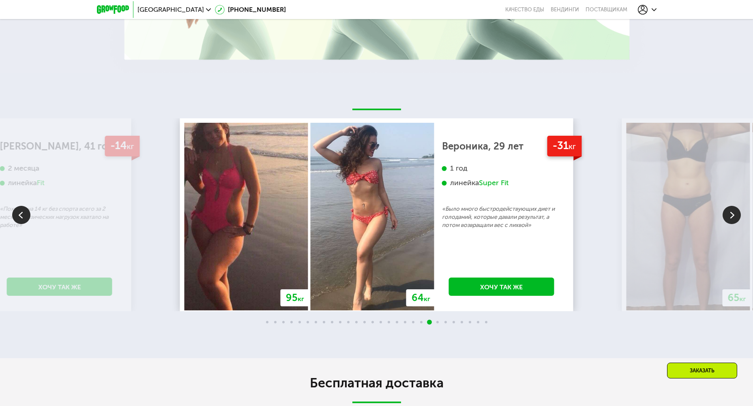
click at [731, 219] on img at bounding box center [732, 215] width 18 height 18
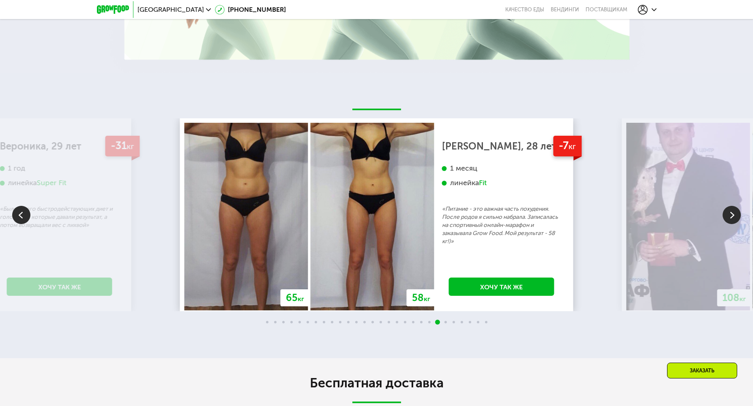
click at [731, 219] on img at bounding box center [732, 215] width 18 height 18
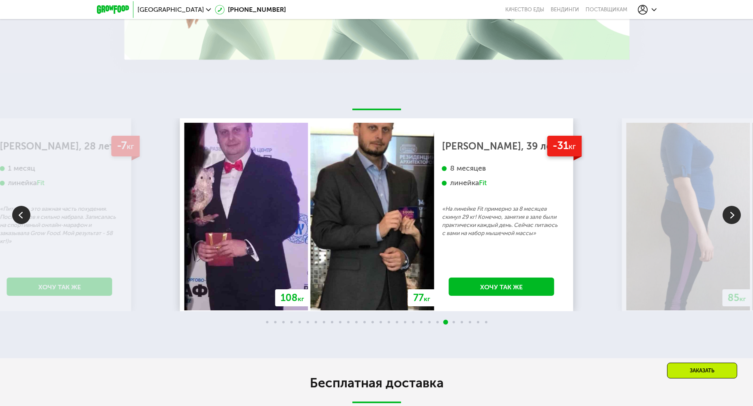
click at [731, 219] on img at bounding box center [732, 215] width 18 height 18
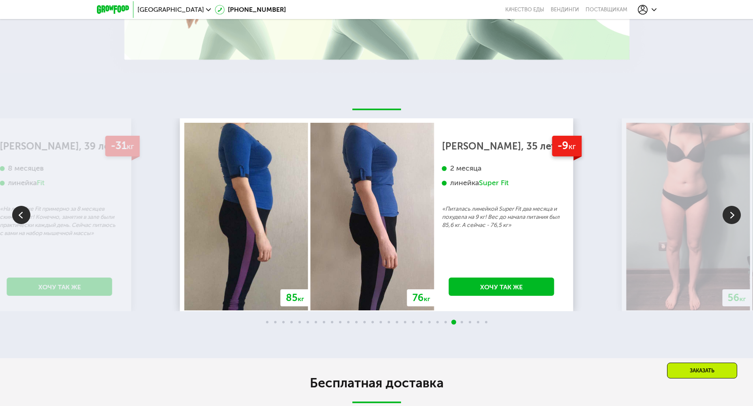
click at [731, 219] on img at bounding box center [732, 215] width 18 height 18
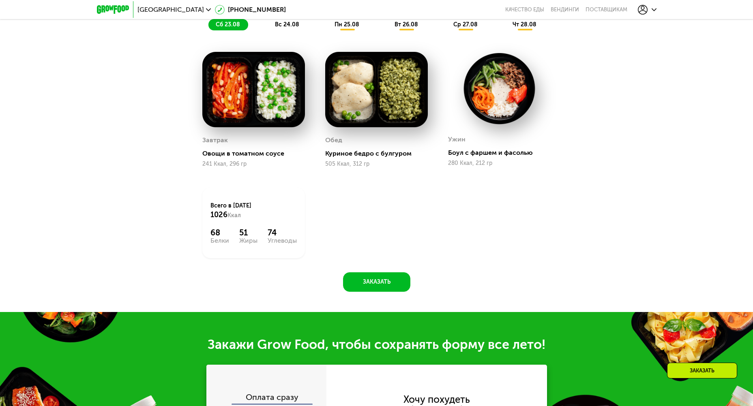
scroll to position [730, 0]
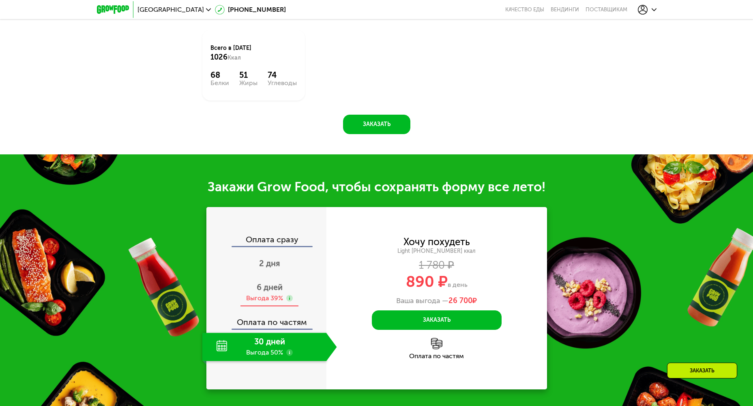
click at [266, 290] on span "6 дней" at bounding box center [270, 288] width 26 height 10
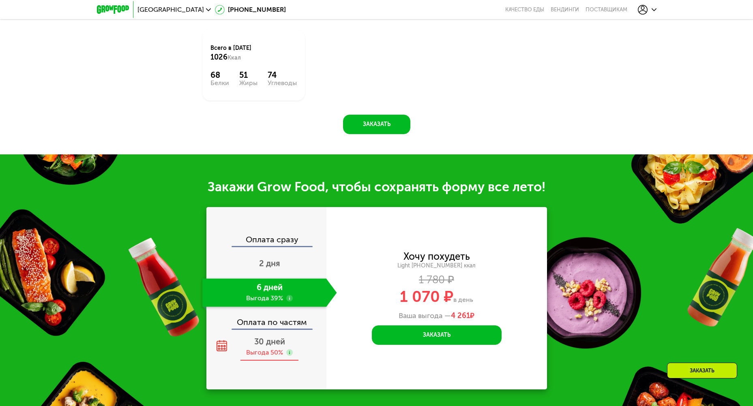
click at [267, 347] on span "30 дней" at bounding box center [269, 342] width 31 height 10
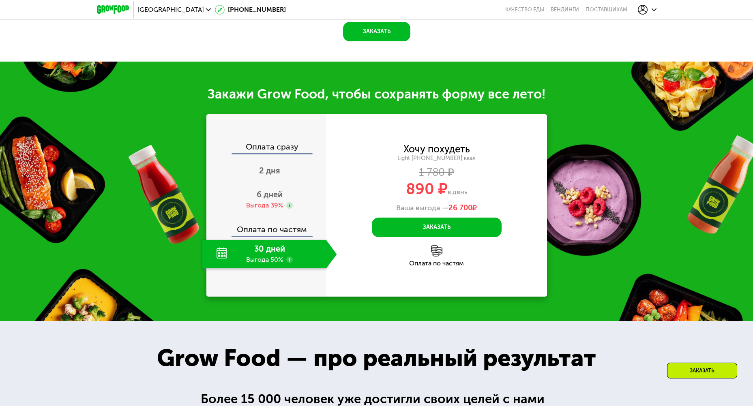
scroll to position [852, 0]
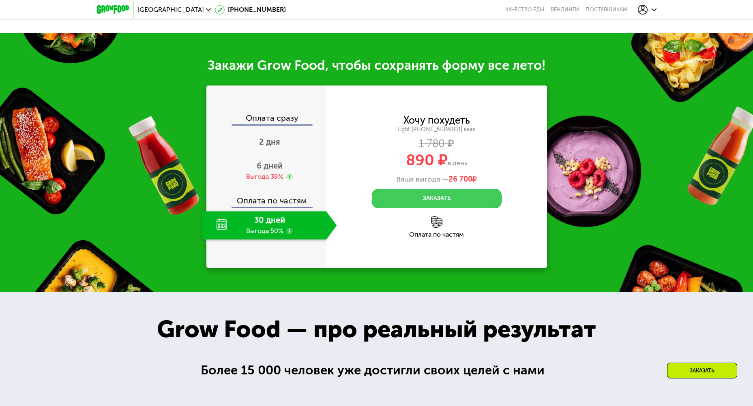
click at [482, 201] on button "Заказать" at bounding box center [437, 198] width 130 height 19
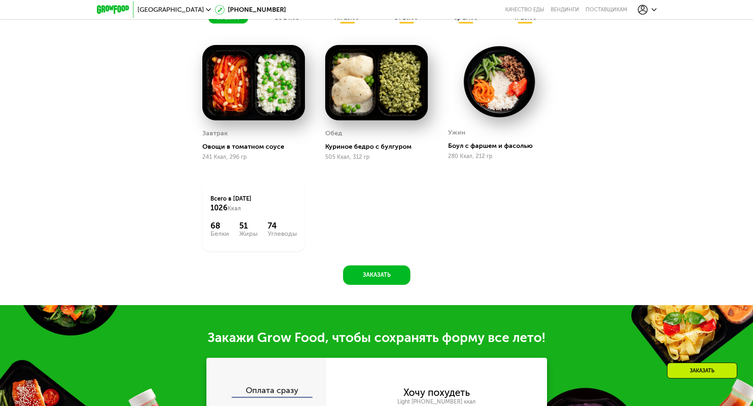
scroll to position [365, 0]
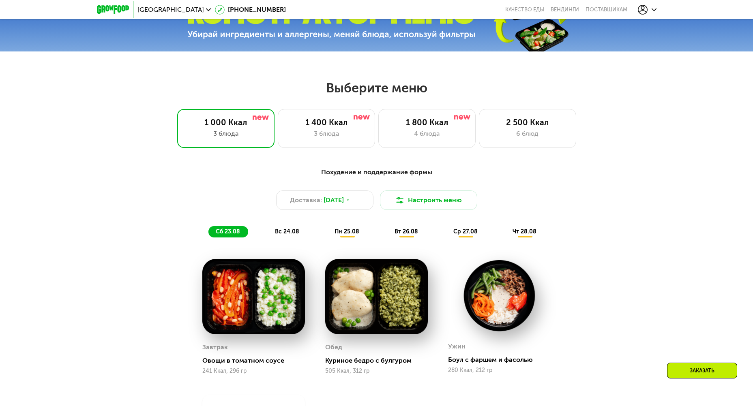
click at [408, 235] on span "вт 26.08" at bounding box center [407, 231] width 24 height 7
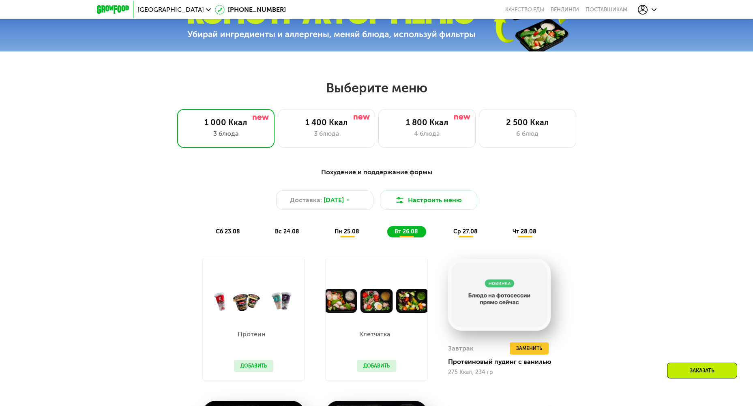
click at [376, 305] on img at bounding box center [377, 301] width 102 height 24
click at [372, 367] on button "Добавить" at bounding box center [376, 366] width 39 height 12
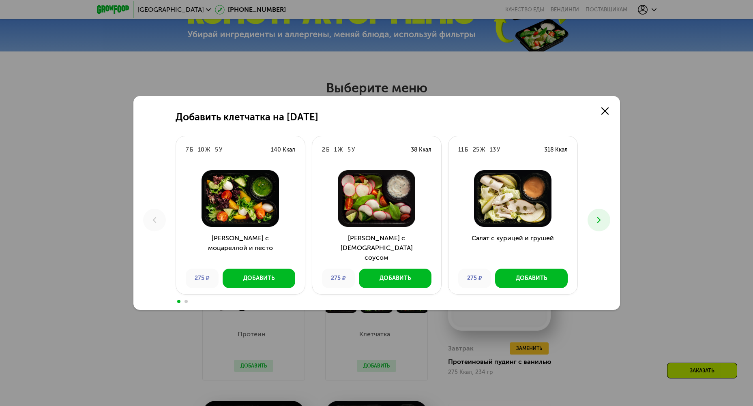
click at [607, 222] on button at bounding box center [599, 220] width 23 height 23
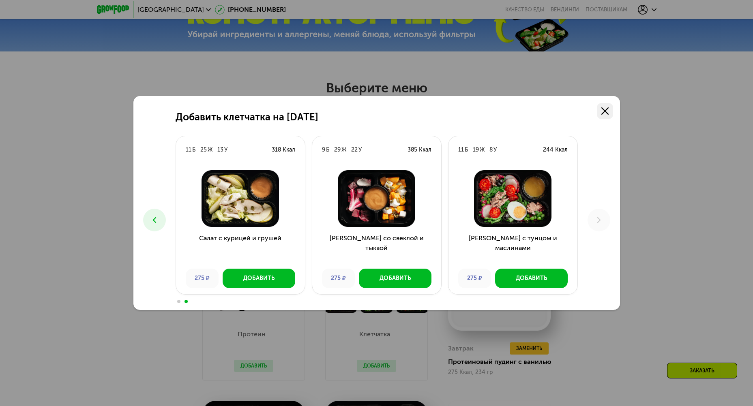
click at [607, 110] on use at bounding box center [605, 110] width 7 height 7
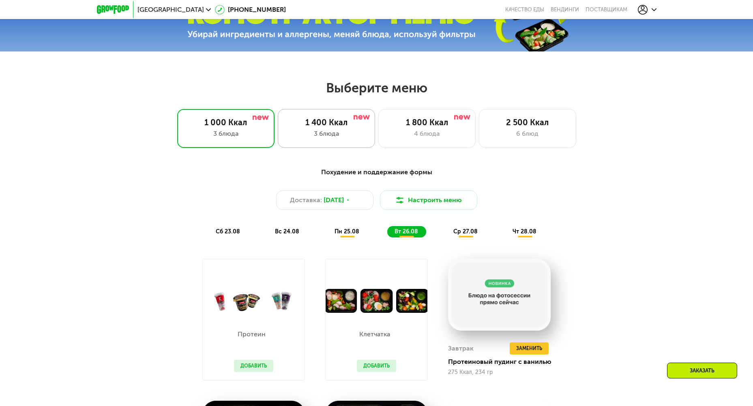
click at [346, 134] on div "3 блюда" at bounding box center [326, 134] width 80 height 10
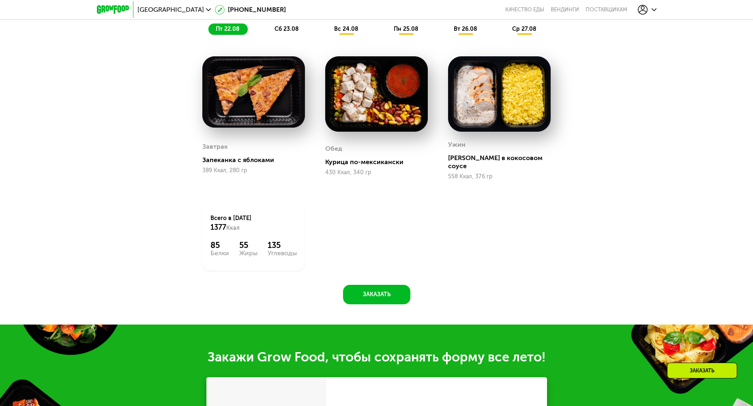
scroll to position [487, 0]
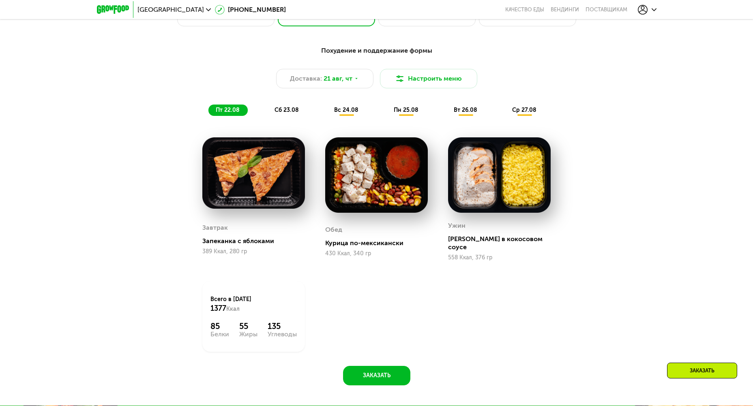
click at [283, 114] on span "сб 23.08" at bounding box center [287, 110] width 24 height 7
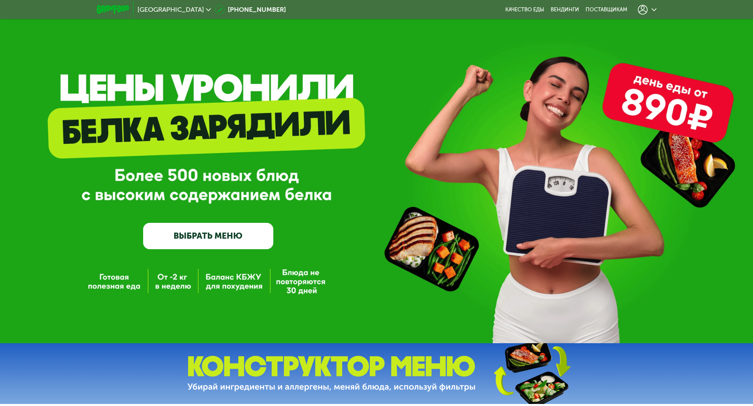
scroll to position [0, 0]
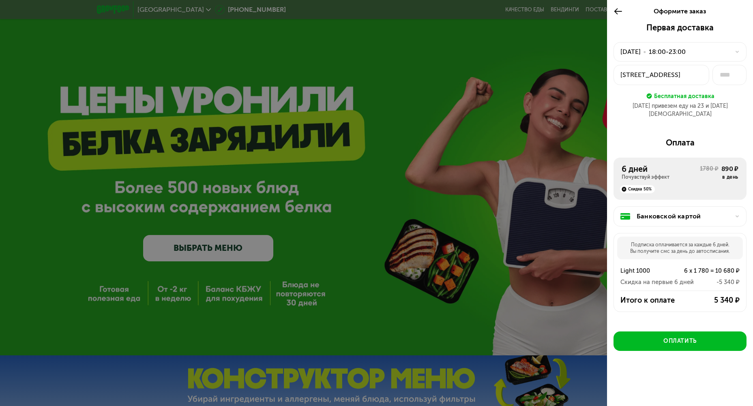
click at [622, 10] on icon at bounding box center [618, 11] width 9 height 10
